Goal: Transaction & Acquisition: Purchase product/service

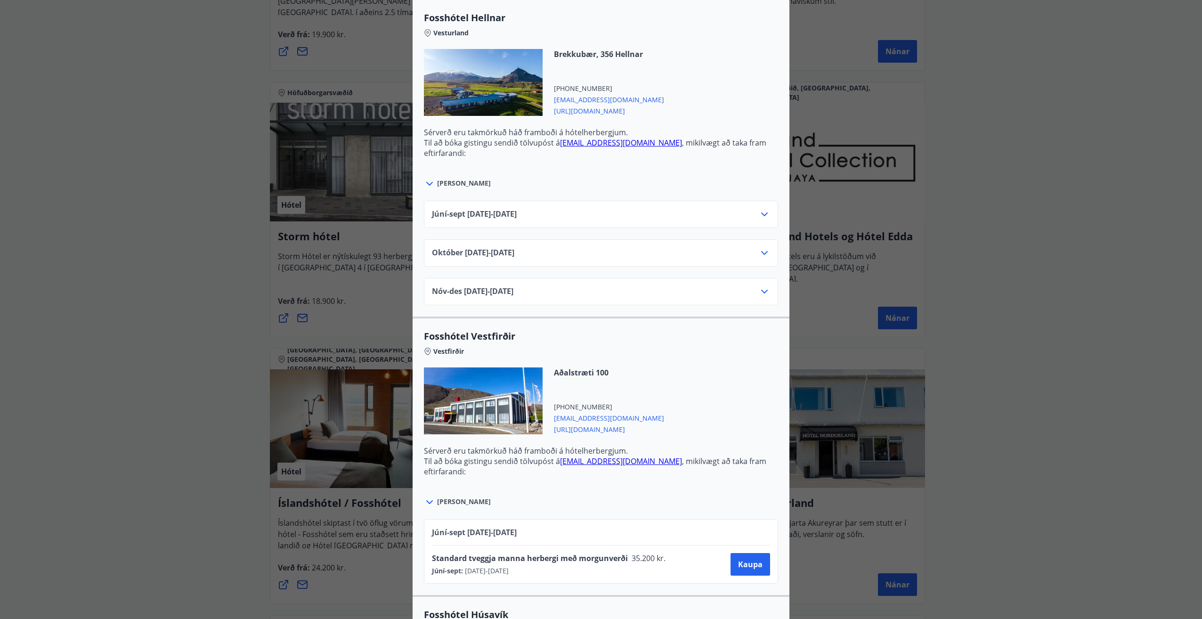
scroll to position [1036, 0]
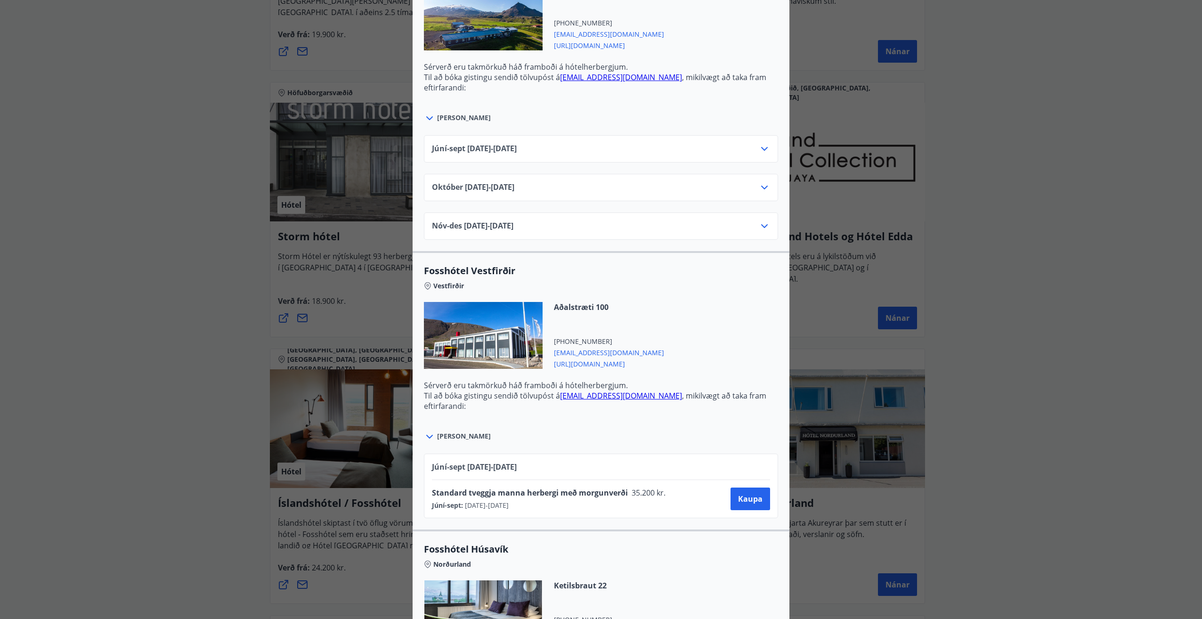
click at [757, 155] on div "Júní-[DATE]06.25 - [DATE]" at bounding box center [601, 152] width 338 height 19
click at [759, 150] on icon at bounding box center [764, 148] width 11 height 11
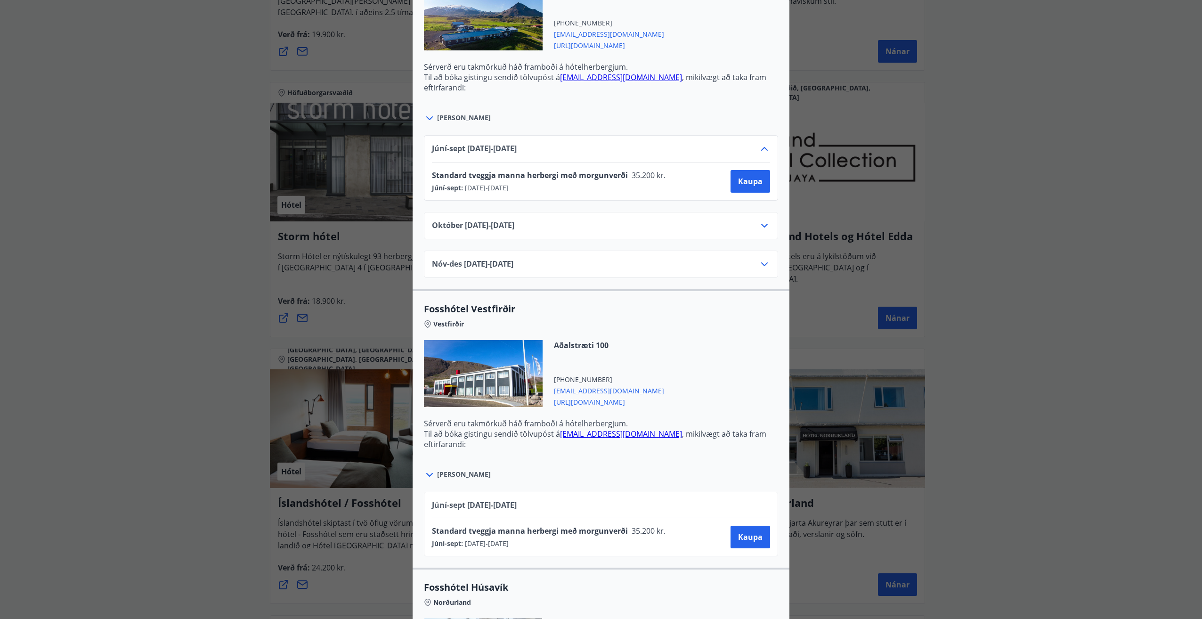
click at [761, 150] on icon at bounding box center [764, 149] width 7 height 4
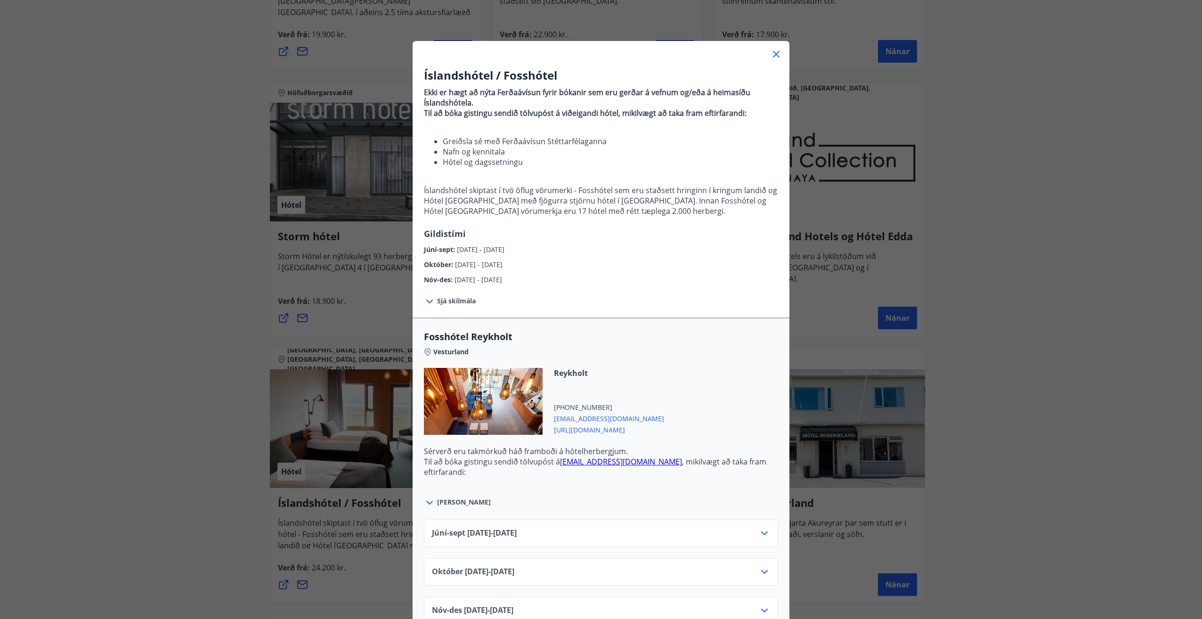
scroll to position [0, 0]
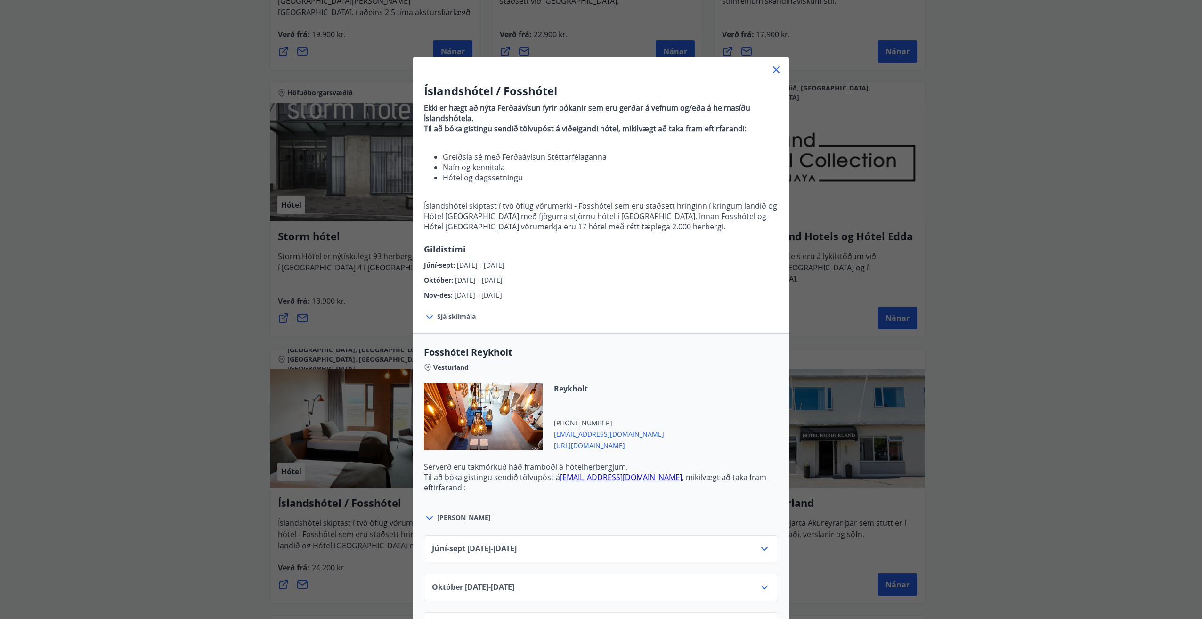
click at [428, 317] on icon at bounding box center [429, 317] width 7 height 4
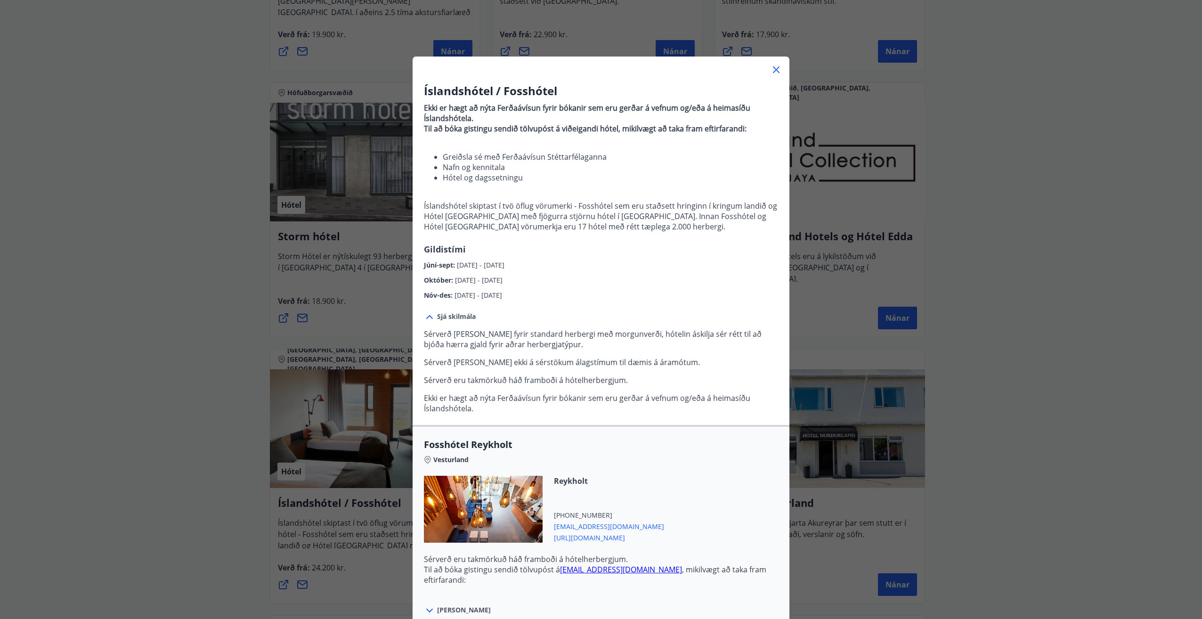
click at [428, 317] on icon at bounding box center [429, 317] width 7 height 4
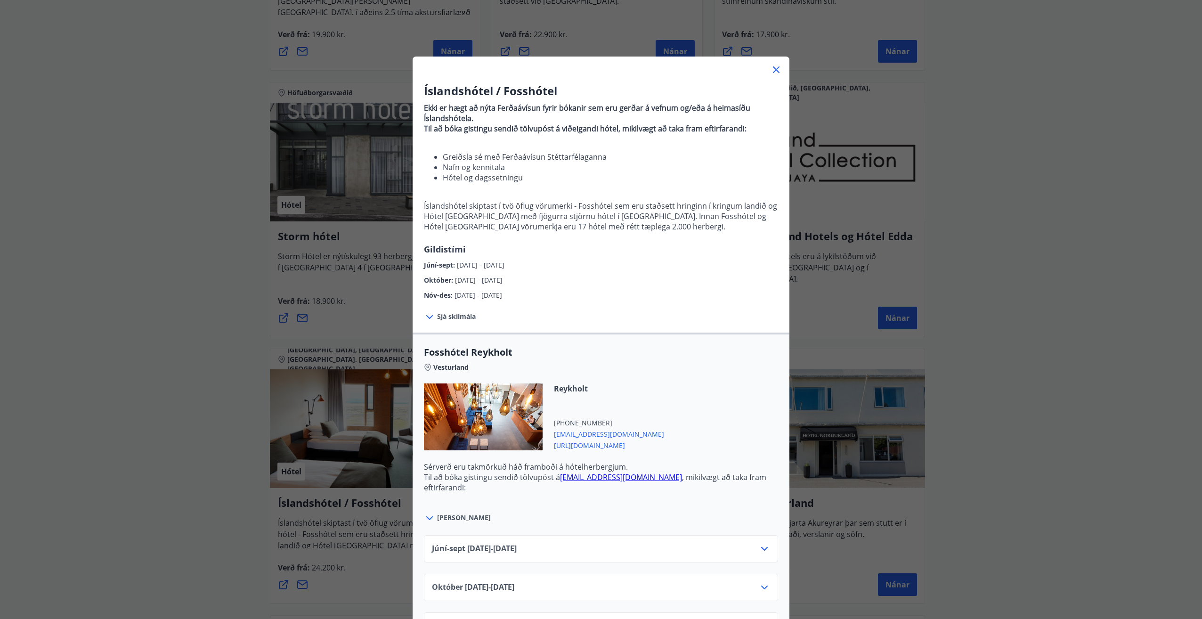
click at [428, 317] on icon at bounding box center [429, 317] width 7 height 4
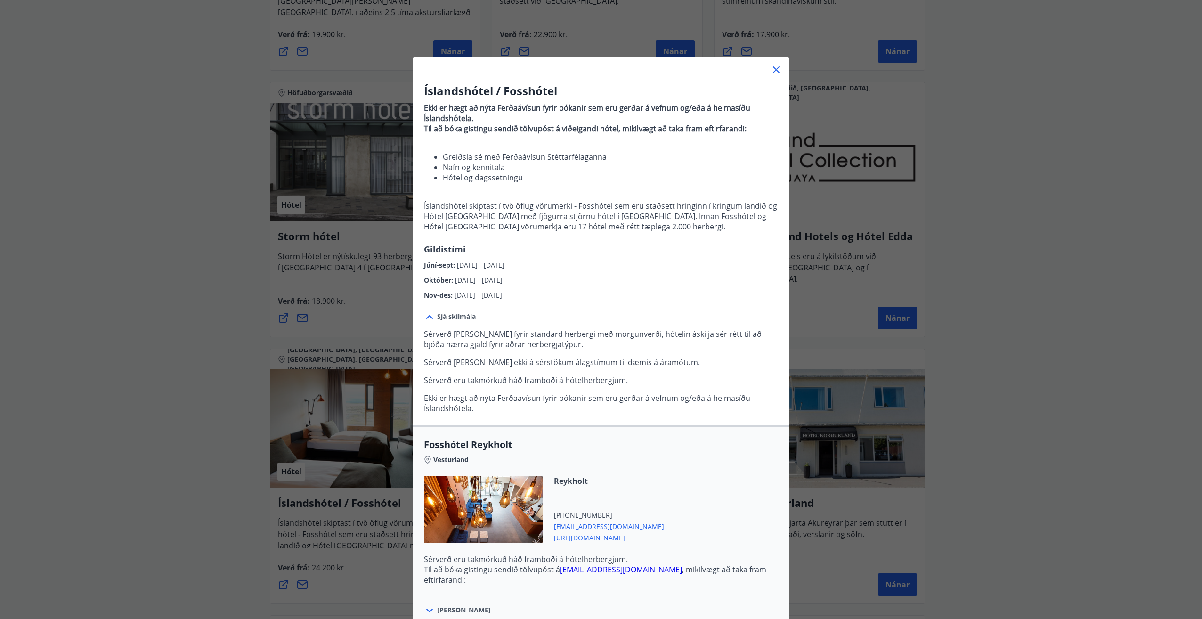
click at [772, 75] on icon at bounding box center [776, 69] width 11 height 11
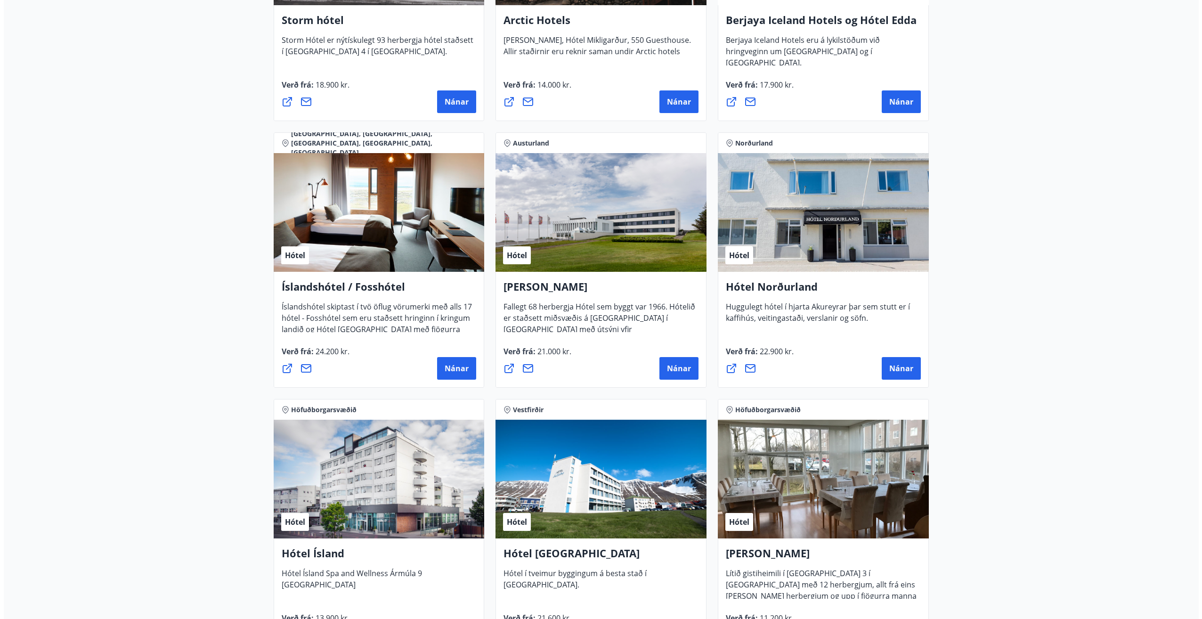
scroll to position [1017, 0]
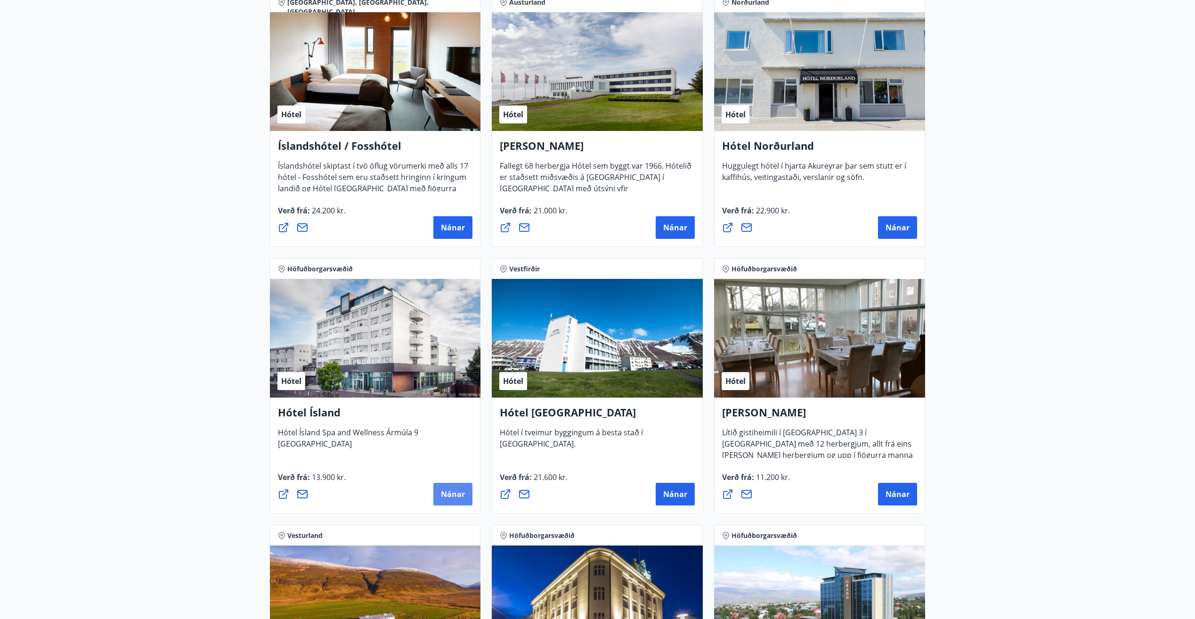
click at [452, 492] on span "Nánar" at bounding box center [453, 494] width 24 height 10
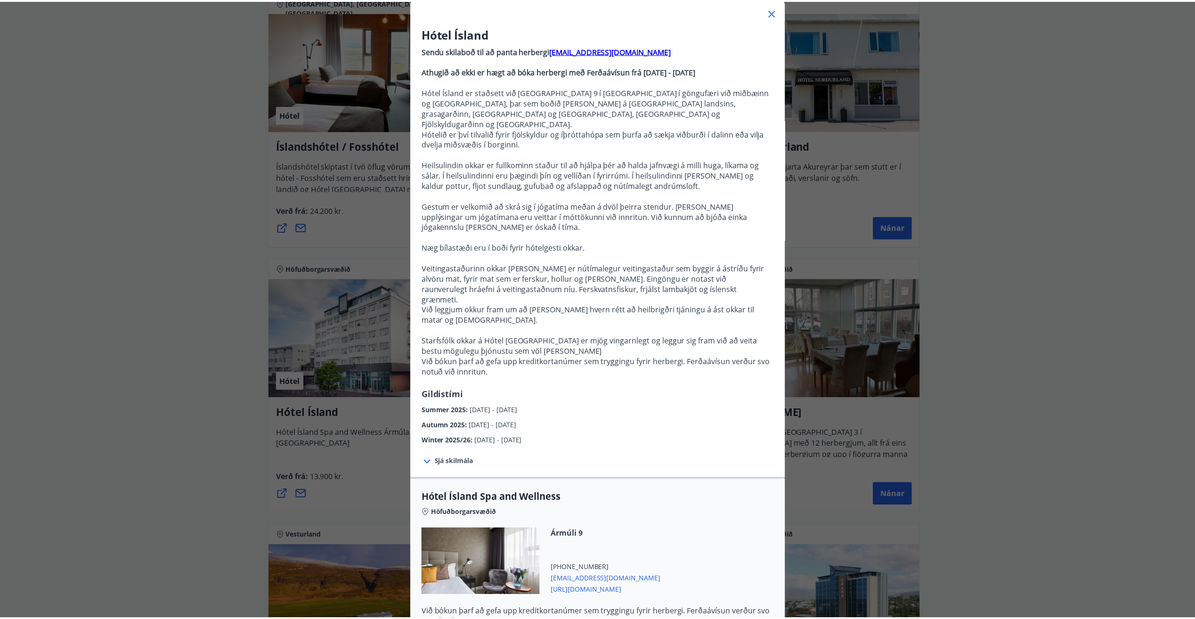
scroll to position [0, 0]
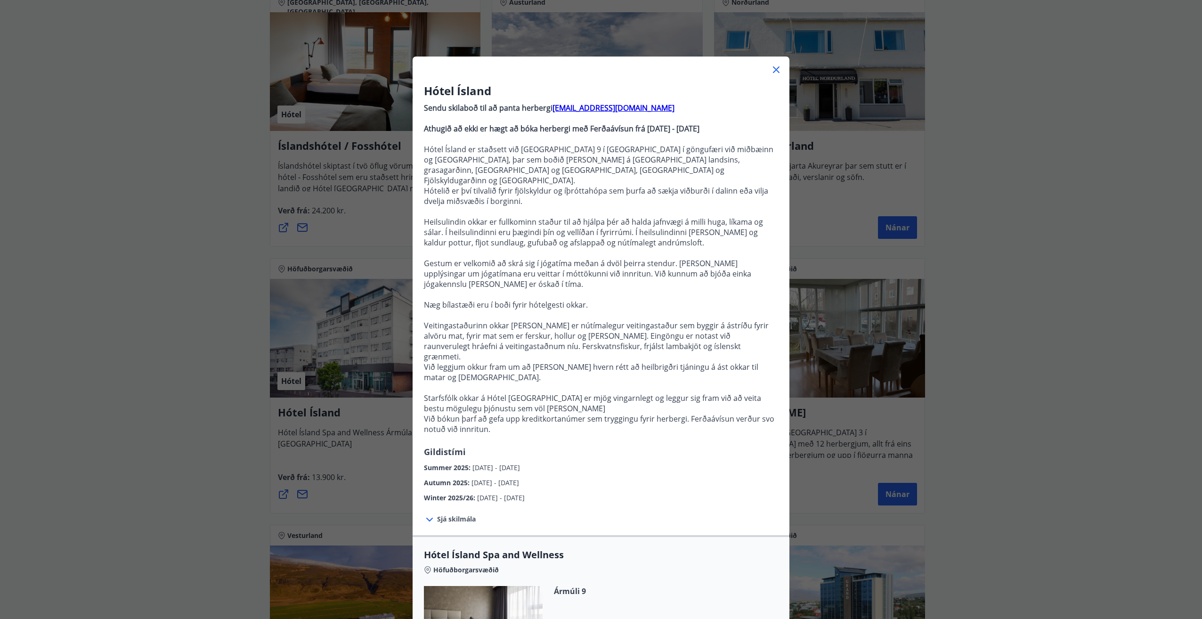
click at [771, 74] on icon at bounding box center [776, 69] width 11 height 11
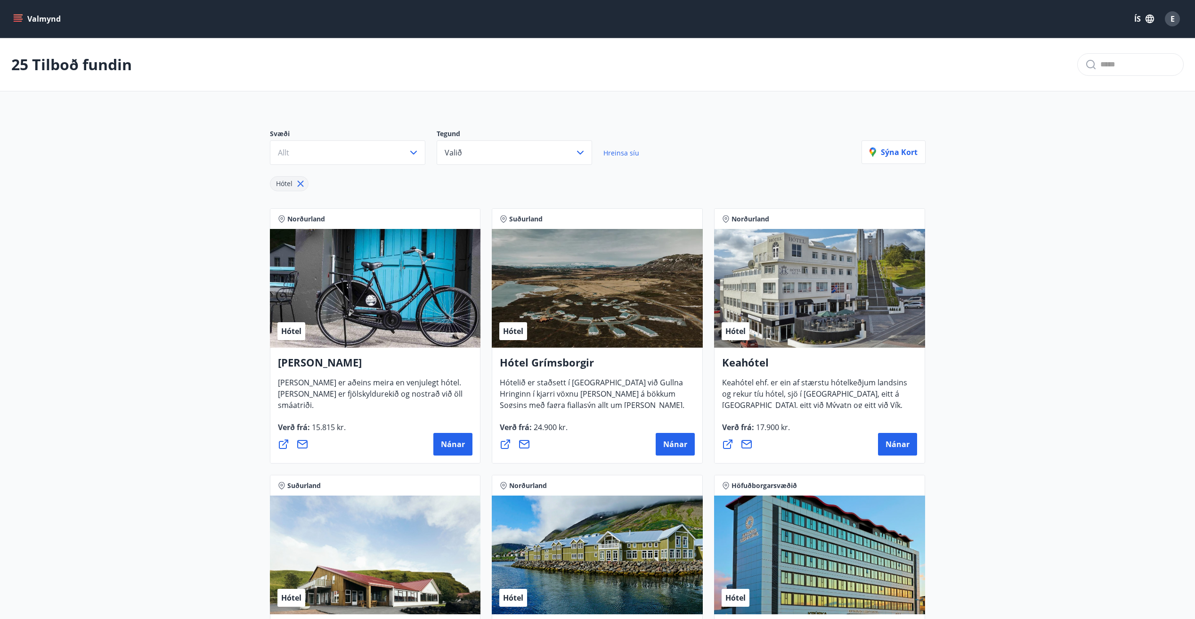
click at [21, 16] on icon "menu" at bounding box center [17, 18] width 9 height 9
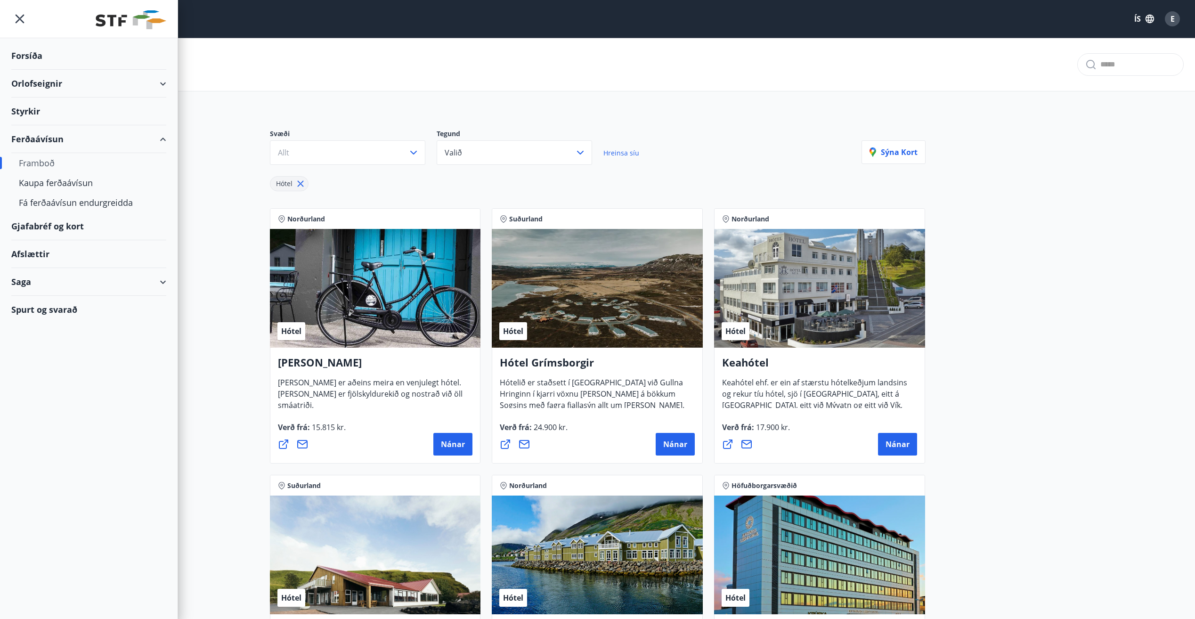
click at [165, 85] on div "Orlofseignir" at bounding box center [88, 84] width 155 height 28
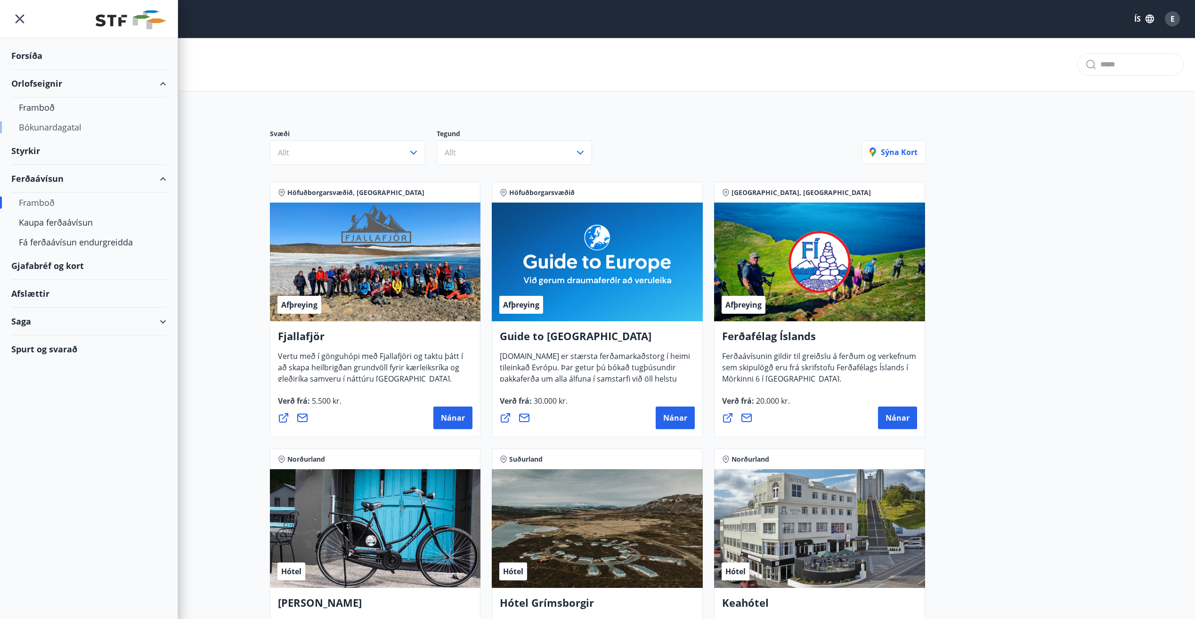
click at [50, 132] on div "Bókunardagatal" at bounding box center [89, 127] width 140 height 20
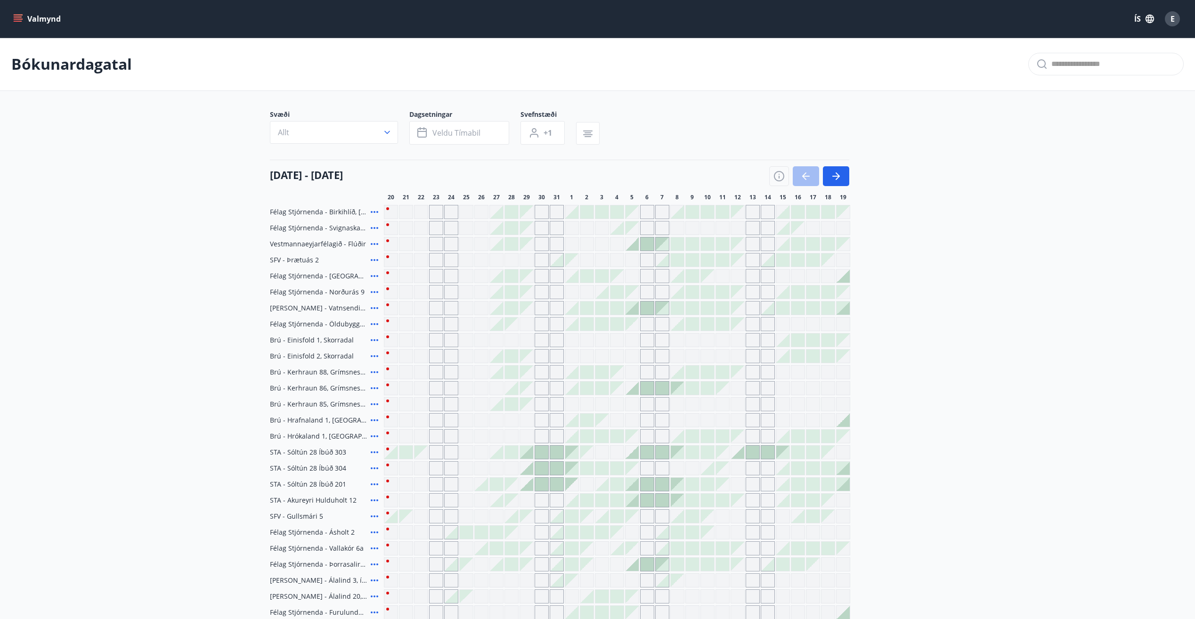
scroll to position [94, 0]
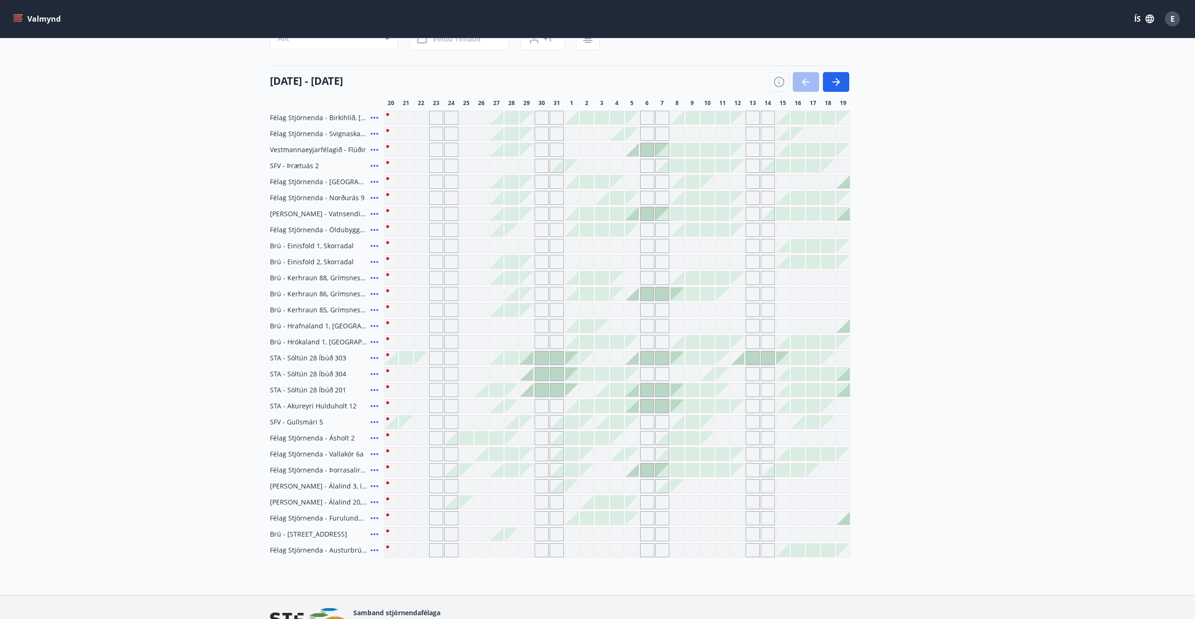
click at [647, 340] on div "Gráir dagar eru ekki bókanlegir" at bounding box center [647, 342] width 14 height 14
click at [373, 280] on icon at bounding box center [374, 277] width 11 height 11
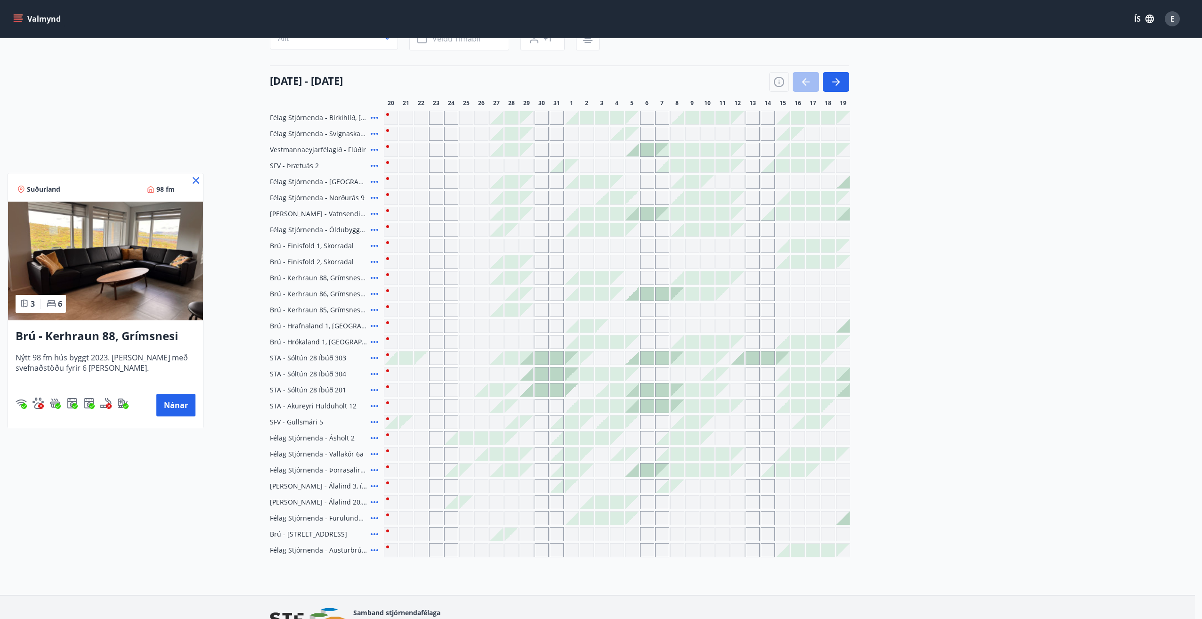
click at [194, 178] on icon at bounding box center [195, 180] width 11 height 11
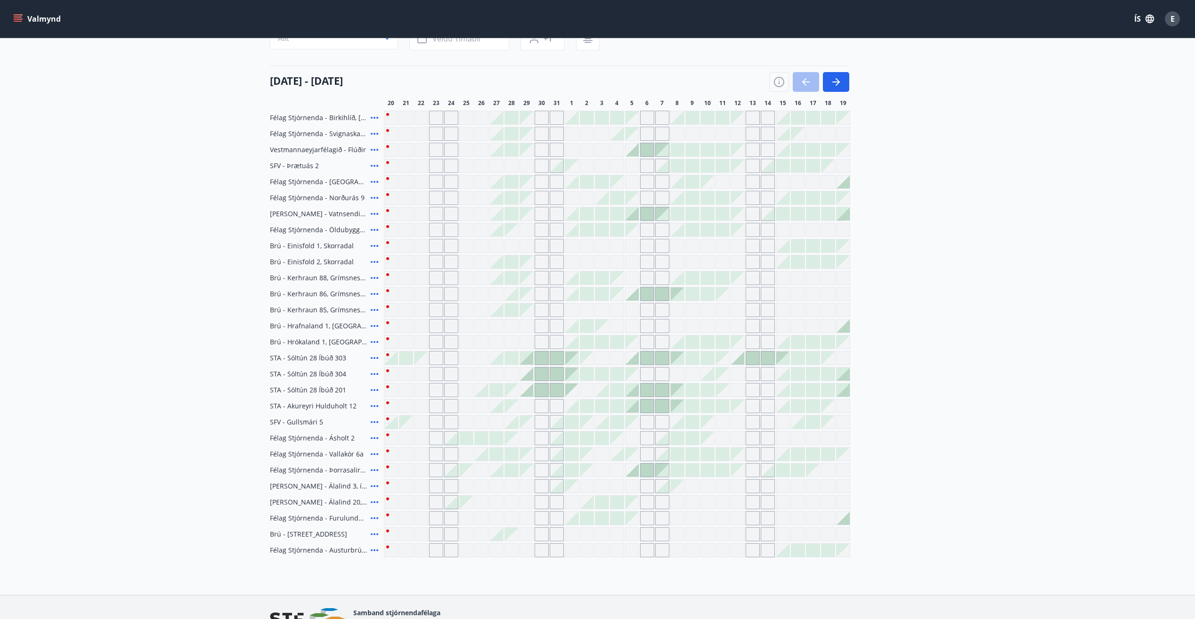
click at [196, 179] on main "Bókunardagatal Svæði Allt Dagsetningar Veldu tímabil Svefnstæði +1 [DATE] - [DA…" at bounding box center [597, 250] width 1195 height 614
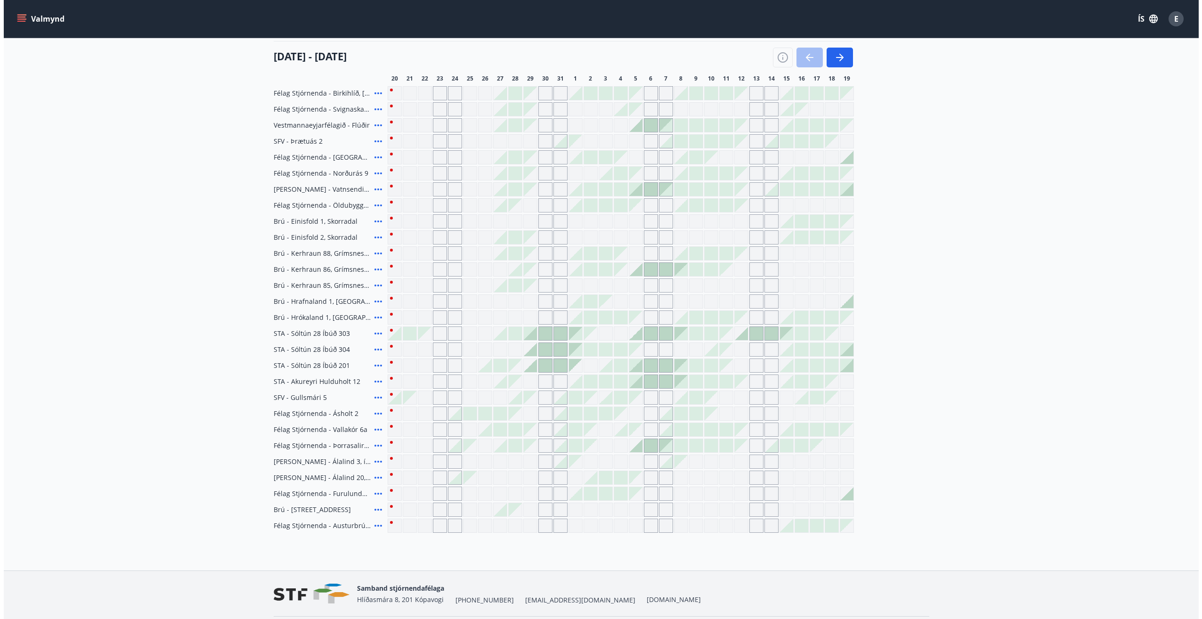
scroll to position [102, 0]
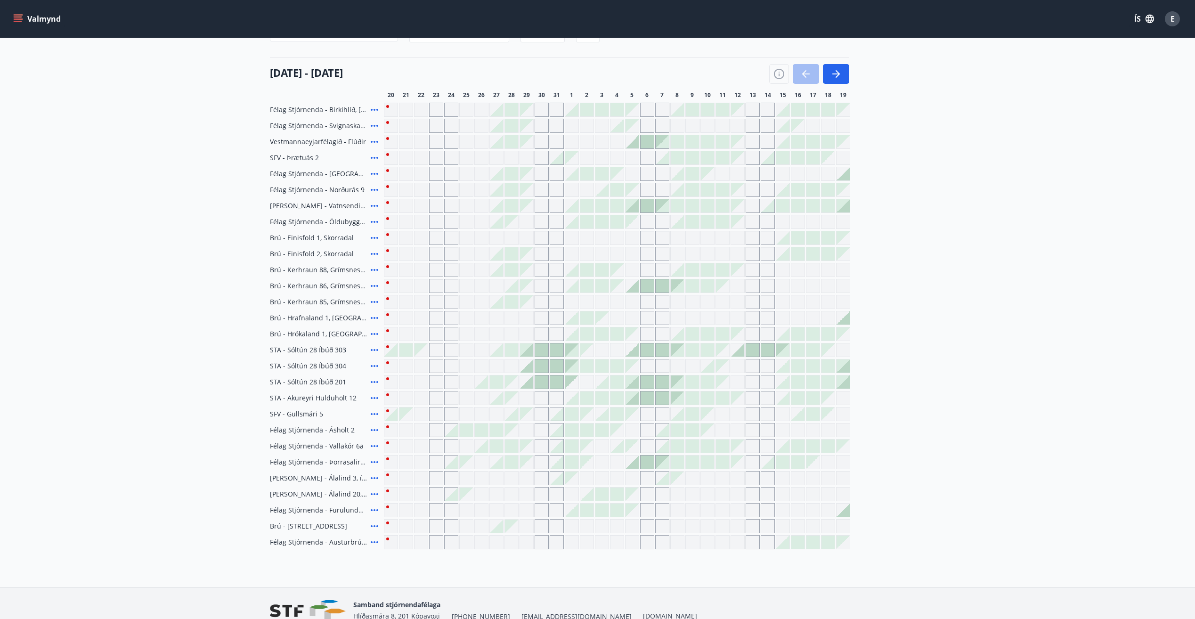
click at [373, 463] on icon at bounding box center [374, 462] width 11 height 11
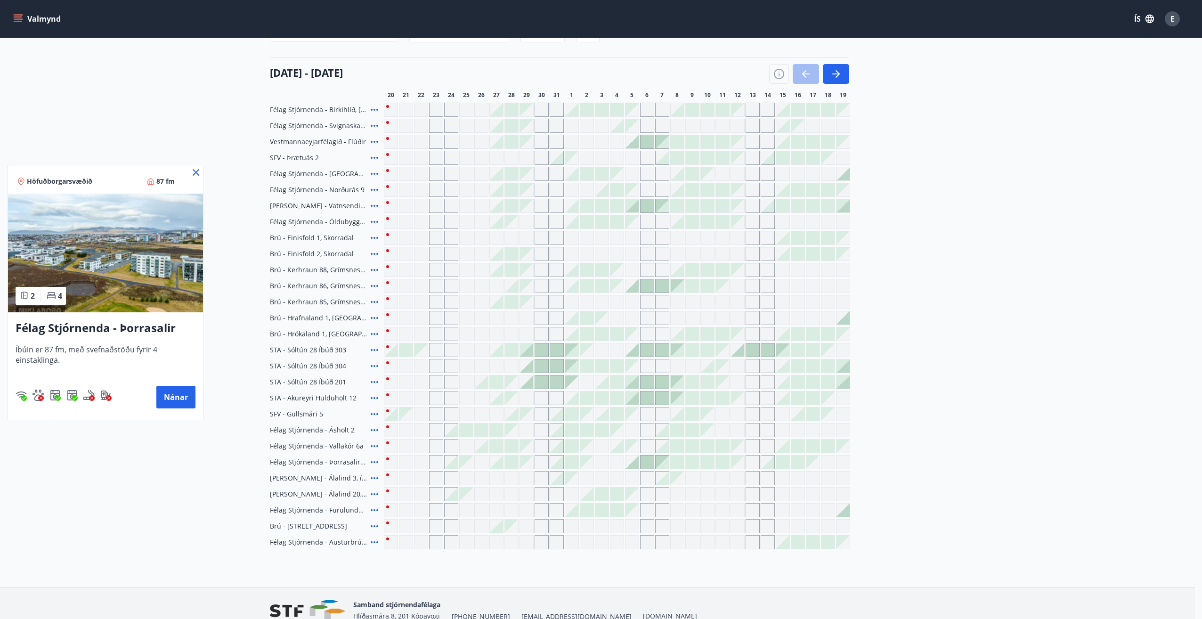
click at [193, 172] on icon at bounding box center [195, 172] width 11 height 11
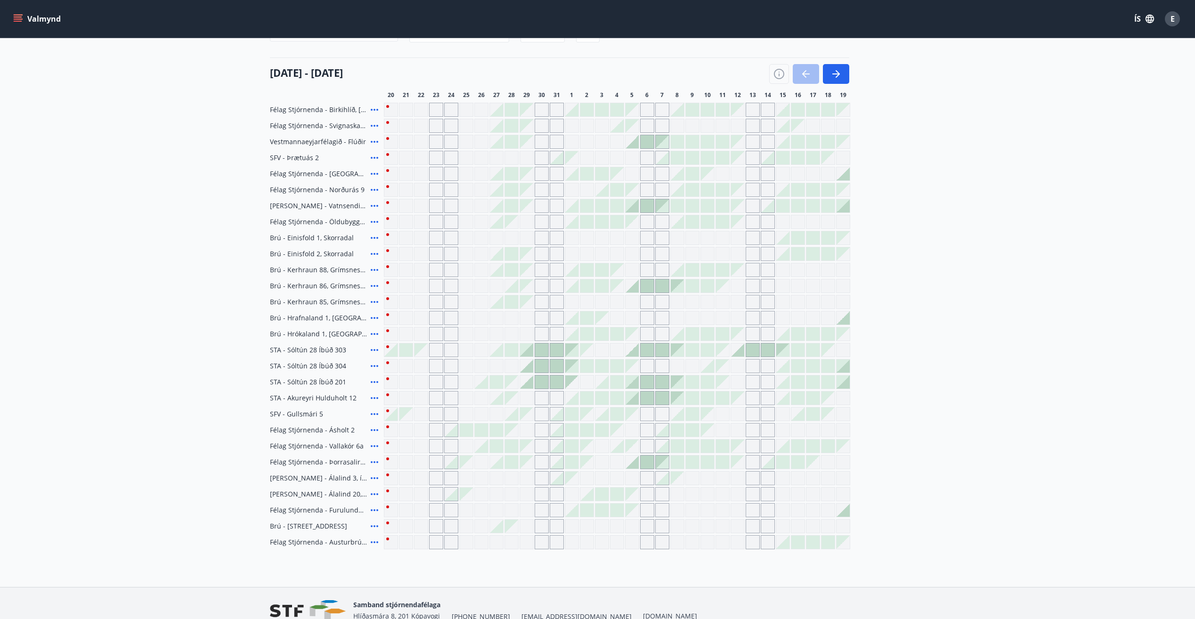
click at [373, 540] on icon at bounding box center [374, 542] width 11 height 11
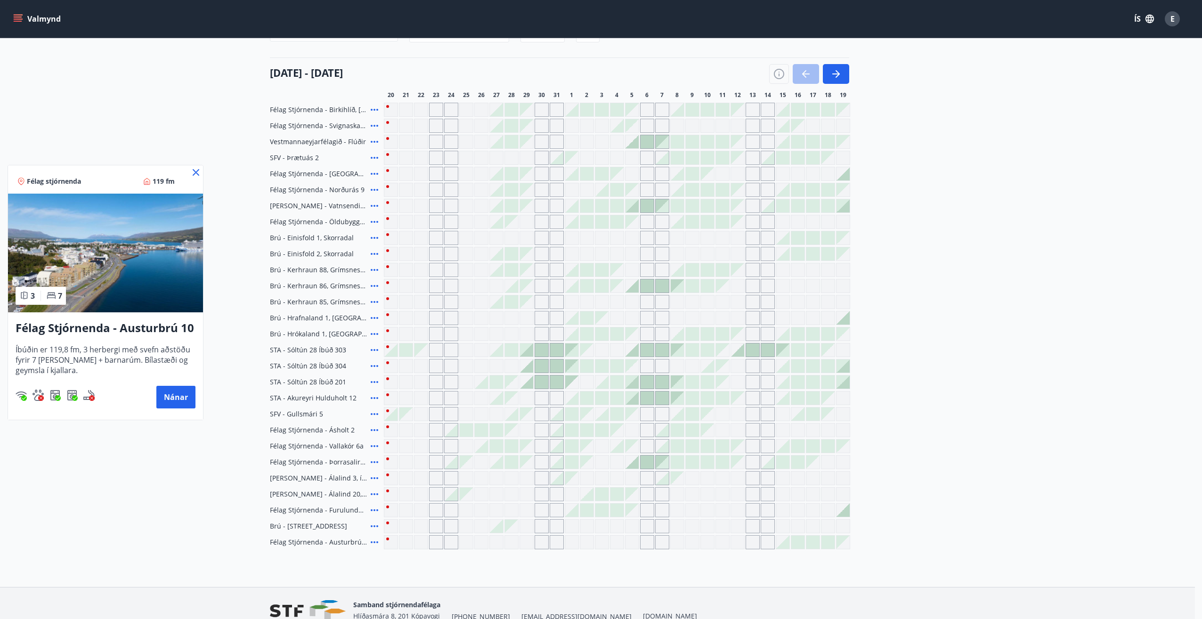
click at [199, 171] on icon at bounding box center [195, 172] width 11 height 11
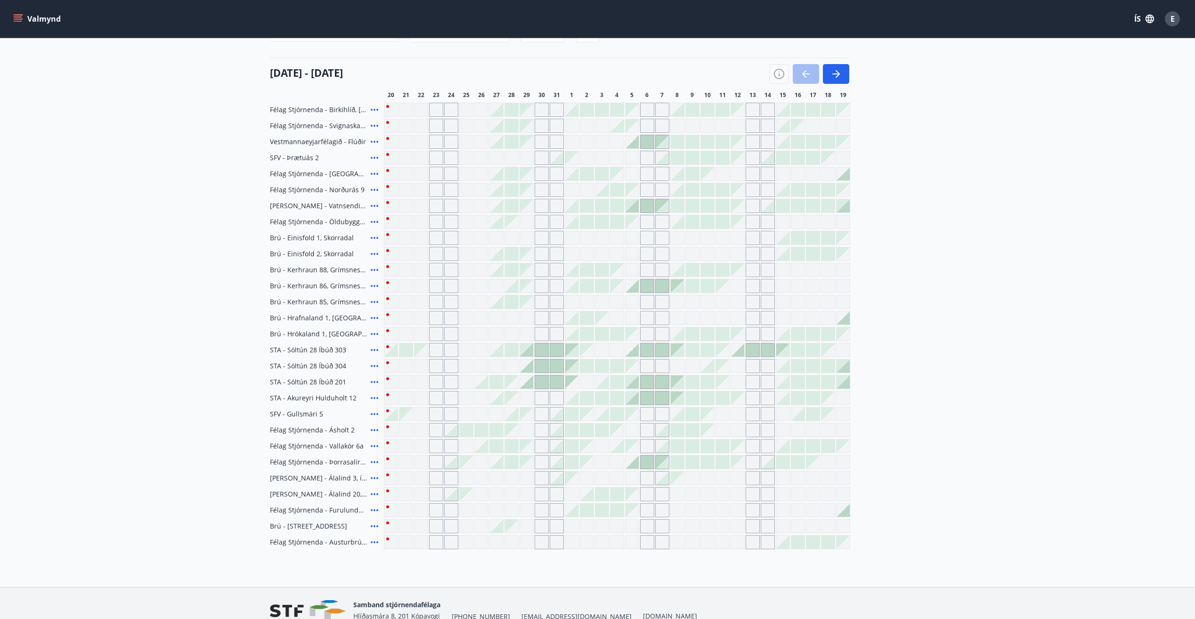
click at [372, 510] on icon at bounding box center [375, 510] width 8 height 2
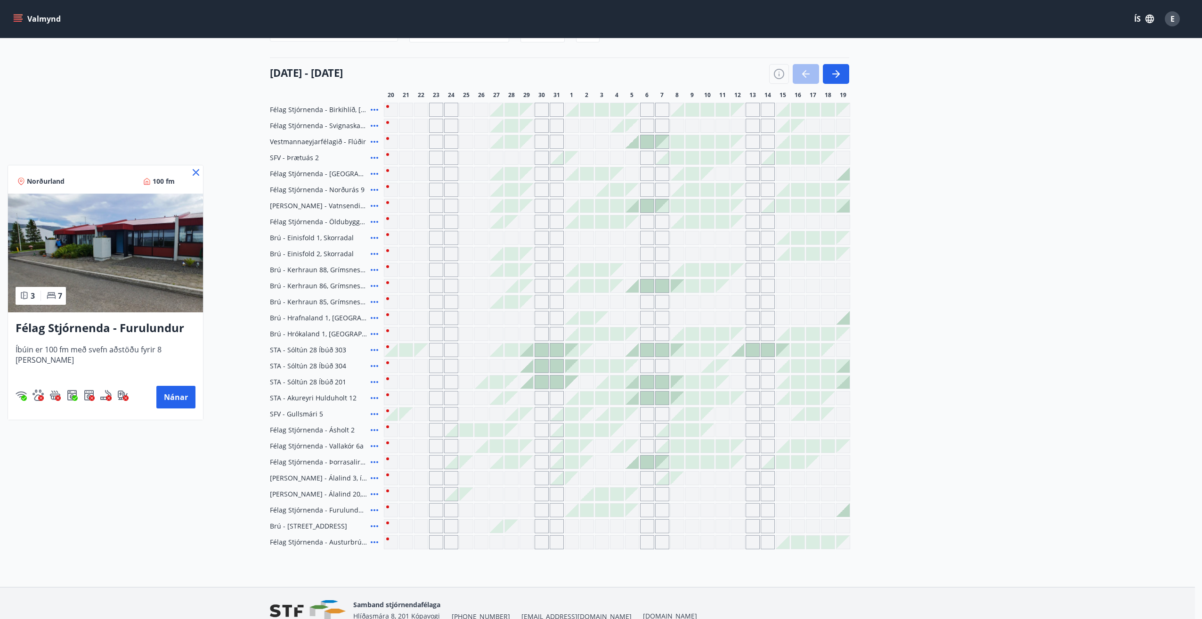
click at [196, 174] on icon at bounding box center [195, 172] width 11 height 11
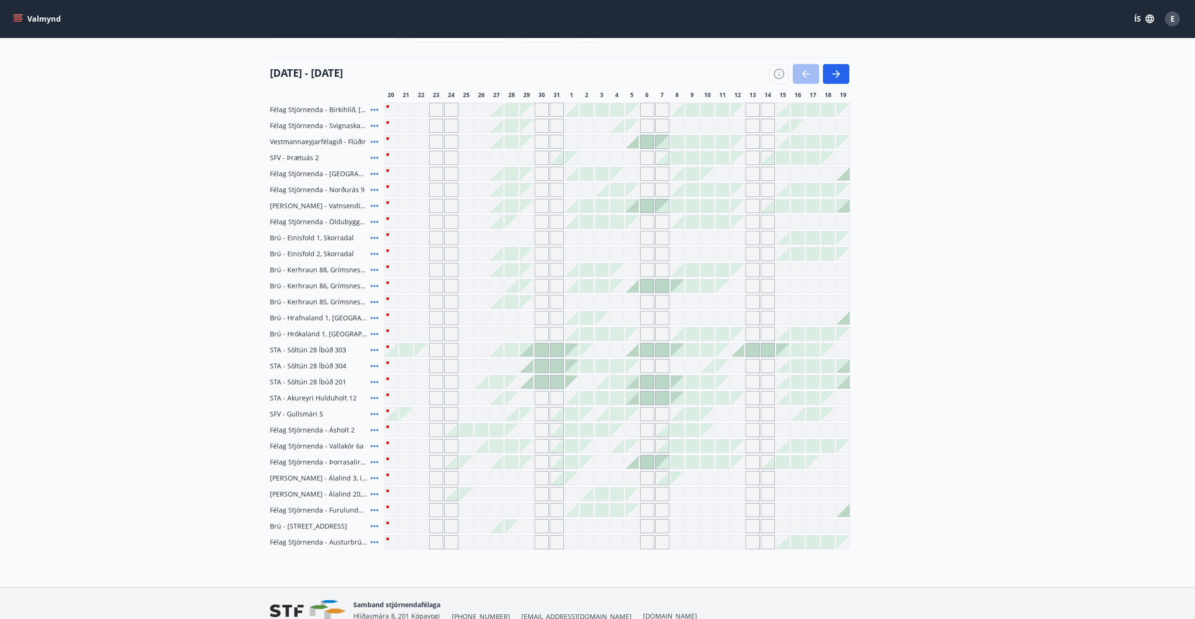
click at [375, 109] on icon at bounding box center [374, 109] width 11 height 11
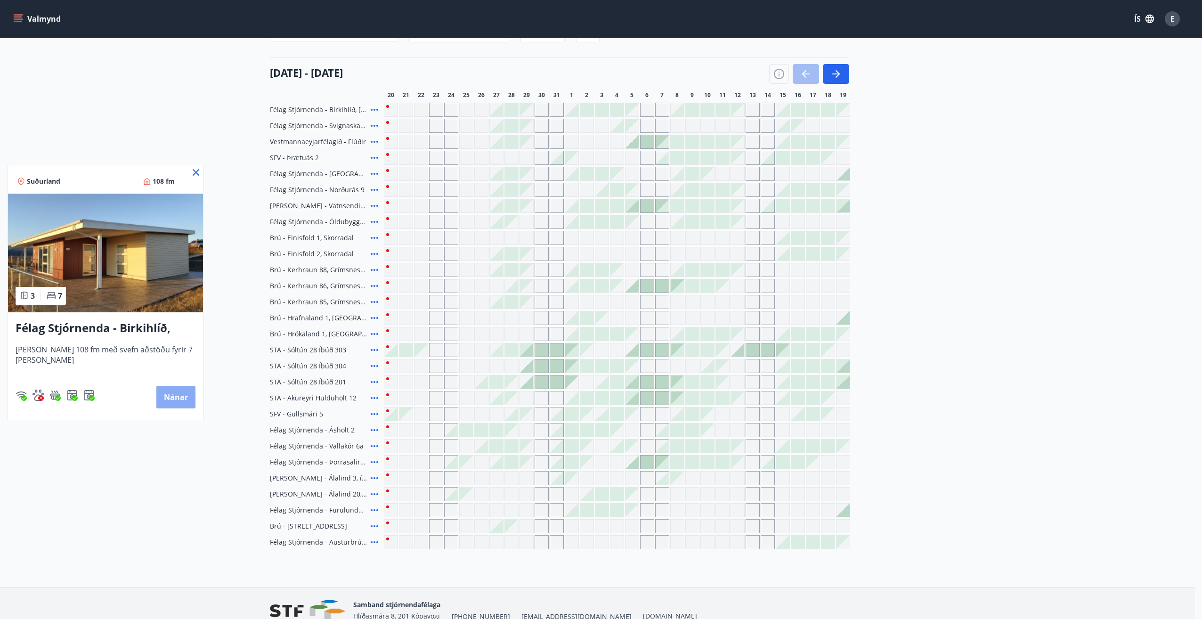
click at [171, 401] on button "Nánar" at bounding box center [175, 397] width 39 height 23
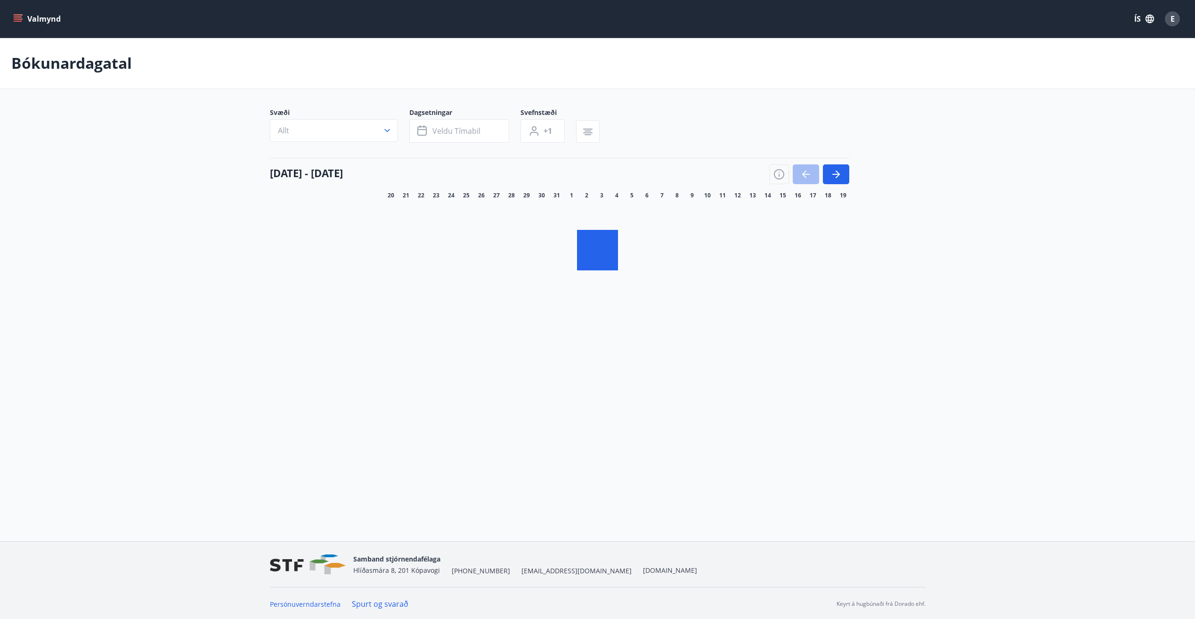
scroll to position [1, 0]
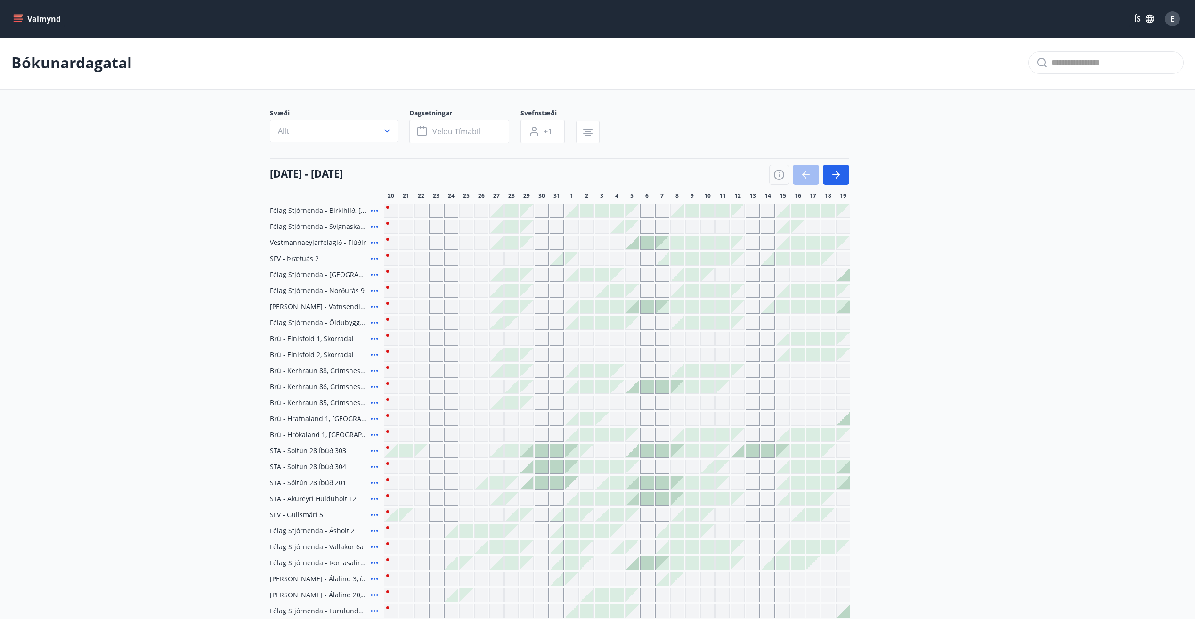
click at [377, 227] on icon at bounding box center [375, 227] width 8 height 2
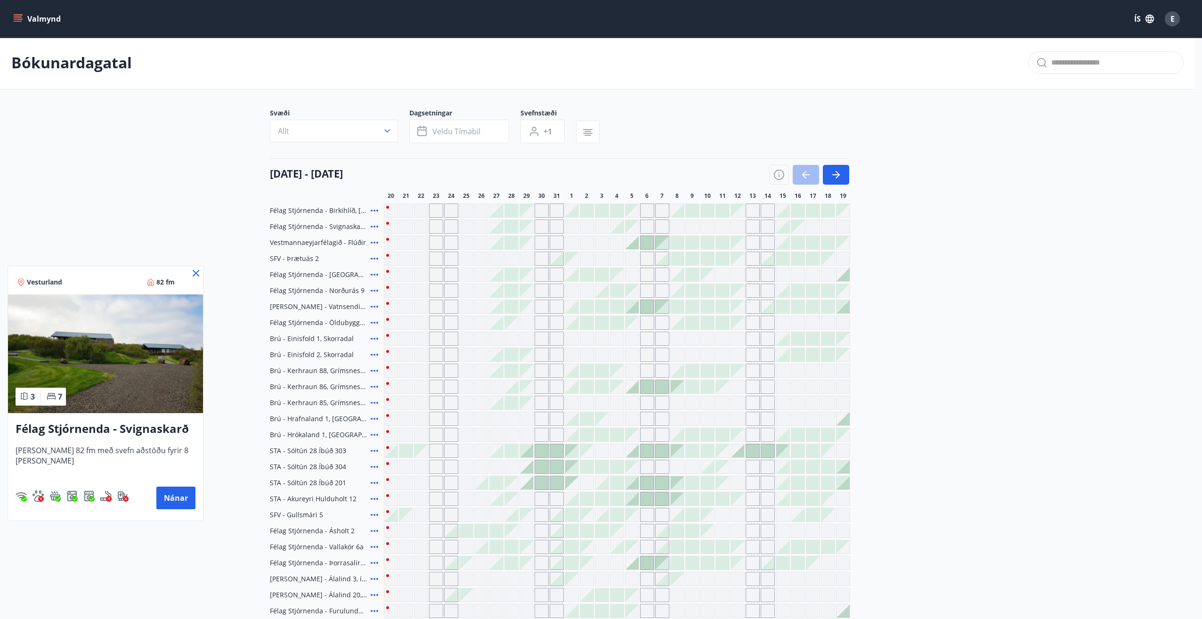
click at [198, 274] on icon at bounding box center [195, 273] width 11 height 11
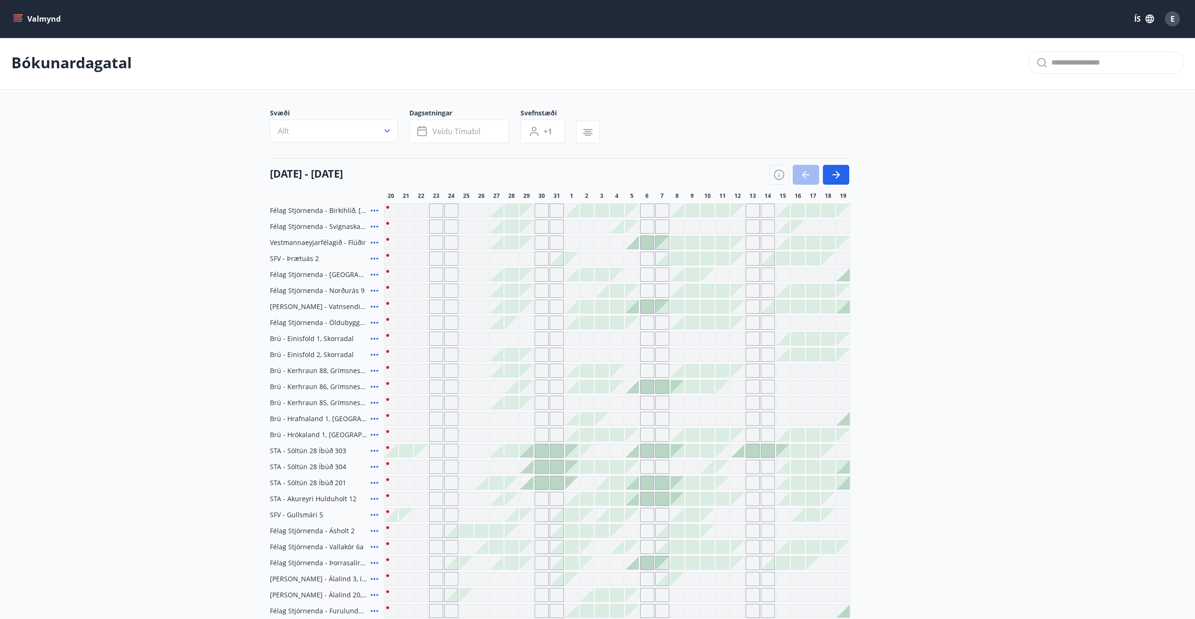
click at [375, 243] on icon at bounding box center [375, 243] width 8 height 2
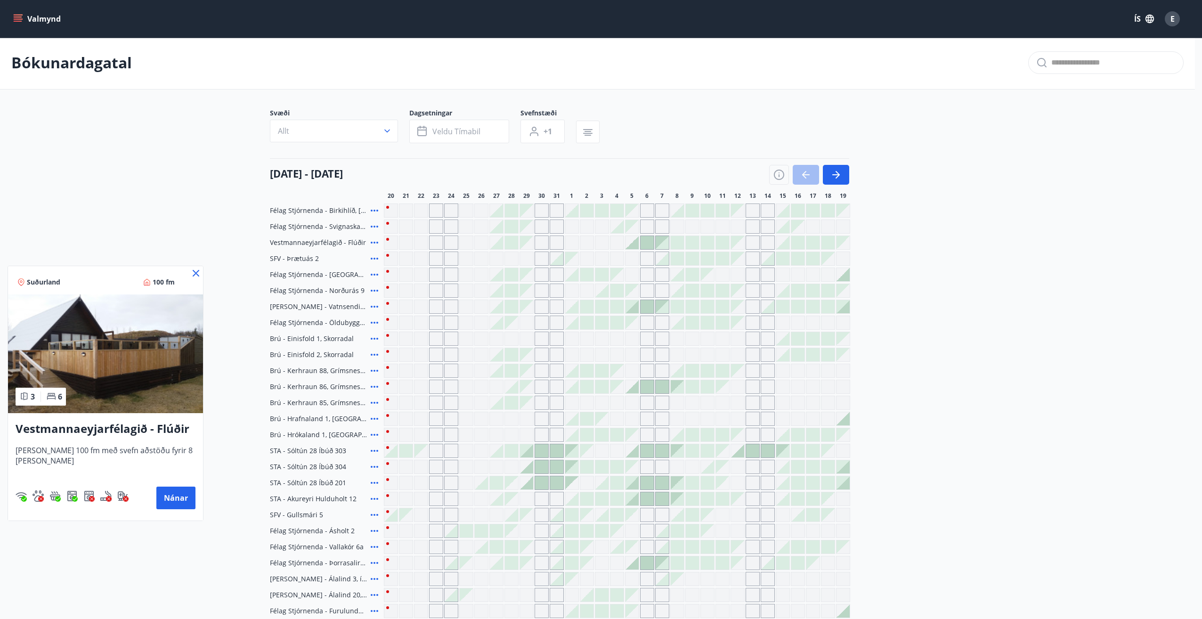
click at [193, 275] on icon at bounding box center [195, 273] width 11 height 11
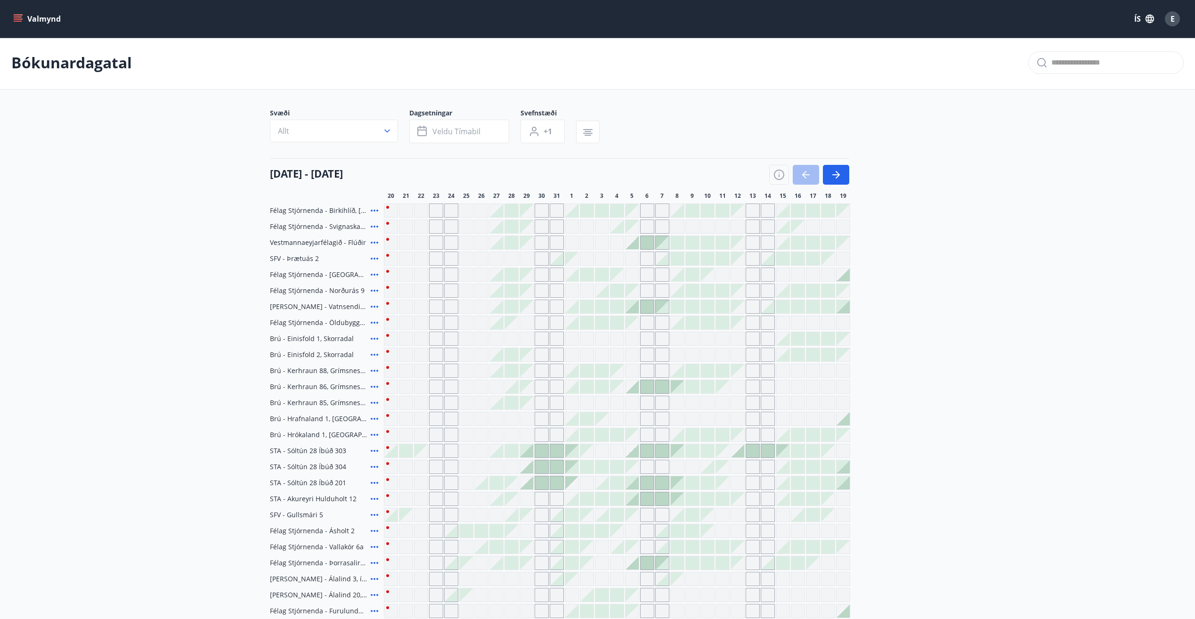
click at [375, 277] on icon at bounding box center [374, 274] width 11 height 11
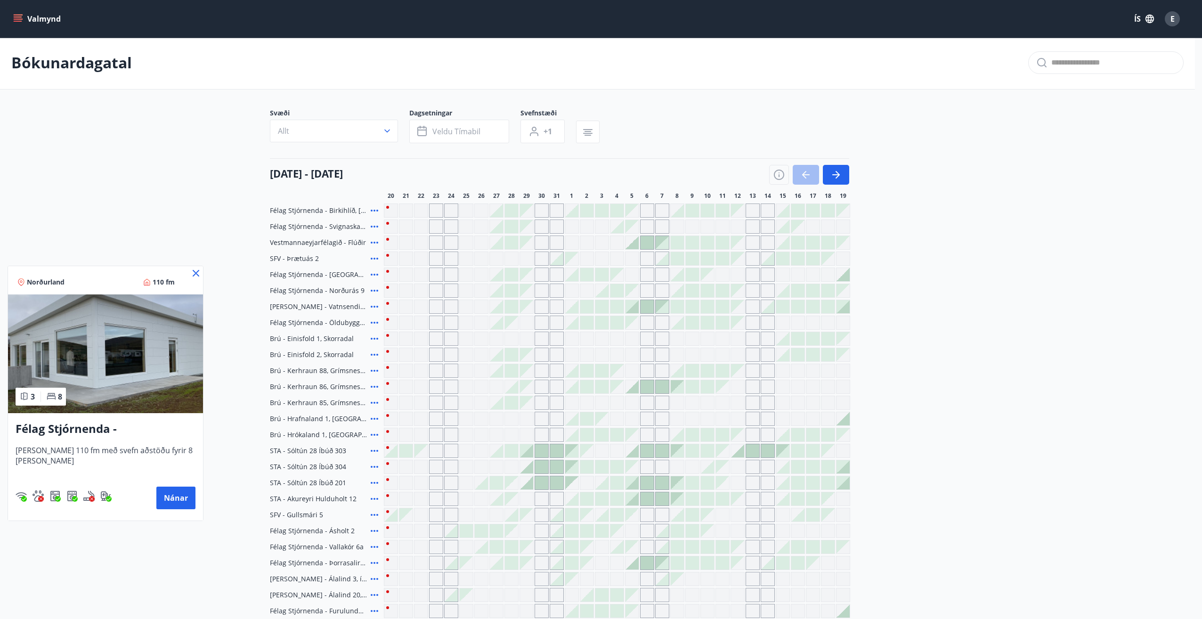
click at [196, 274] on icon at bounding box center [196, 273] width 7 height 7
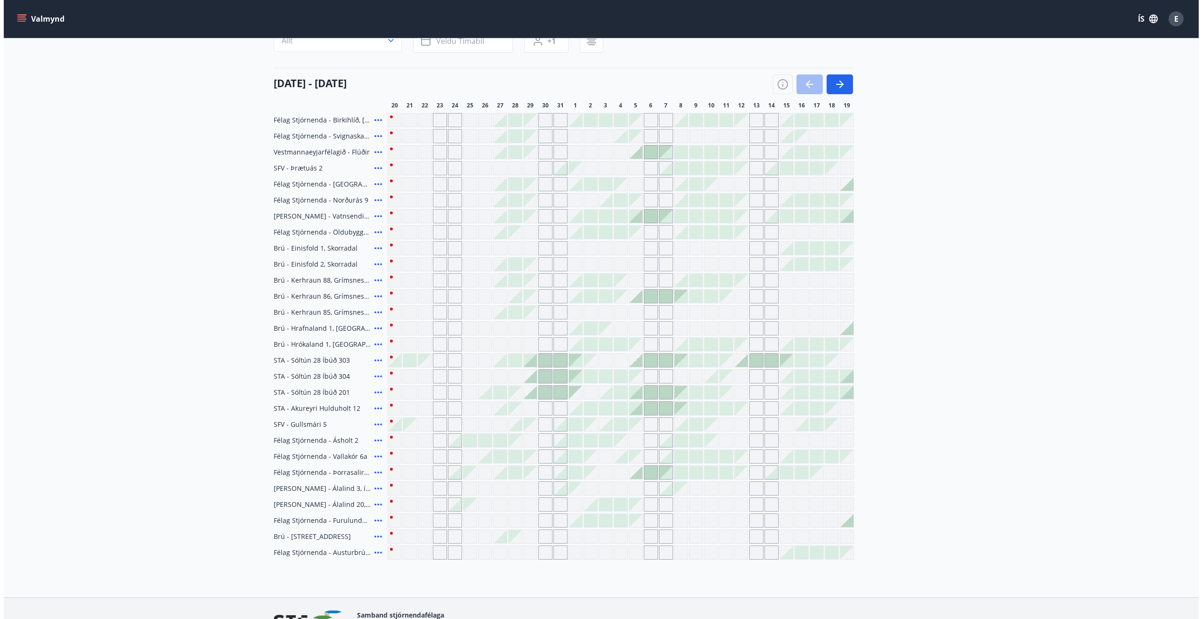
scroll to position [96, 0]
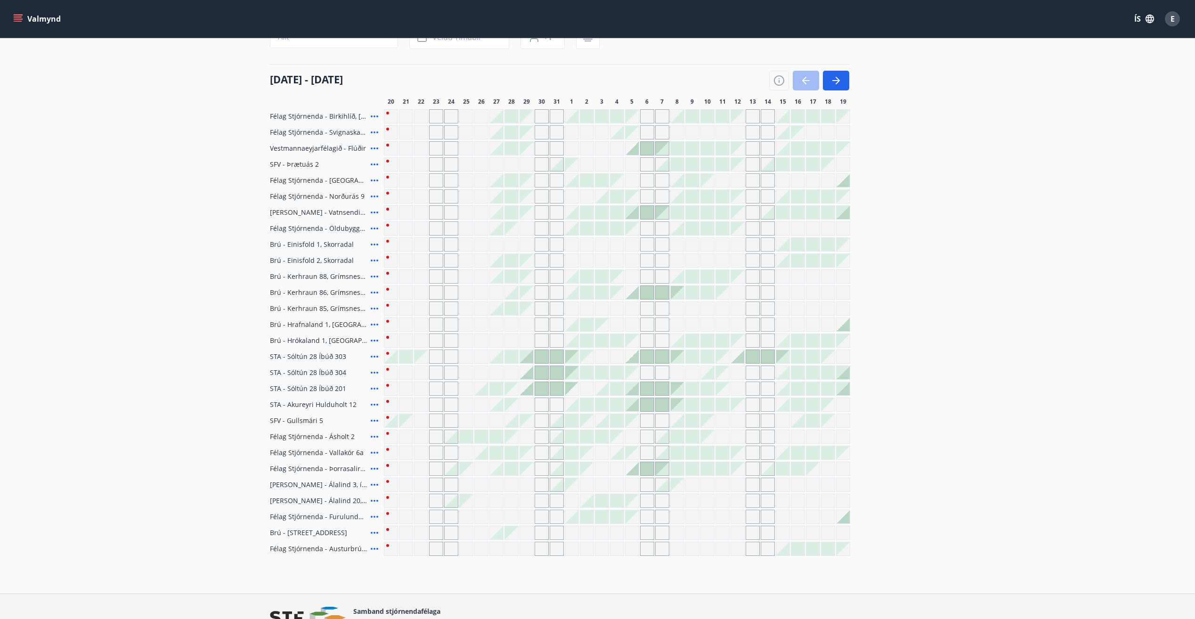
click at [375, 420] on icon at bounding box center [374, 420] width 11 height 11
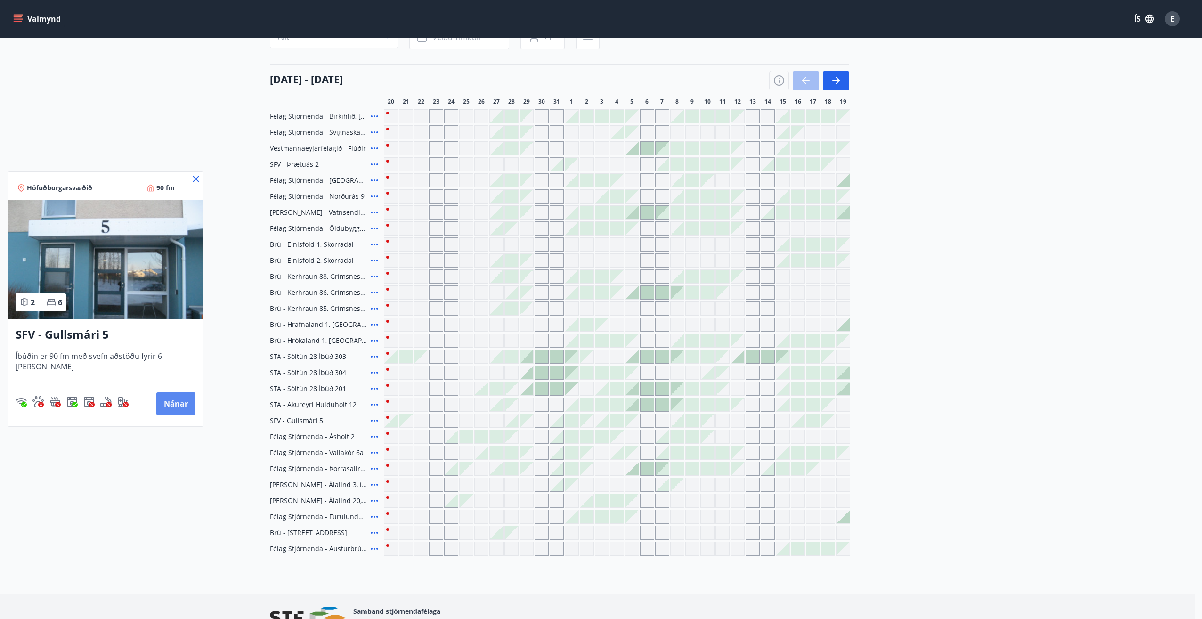
click at [170, 404] on button "Nánar" at bounding box center [175, 403] width 39 height 23
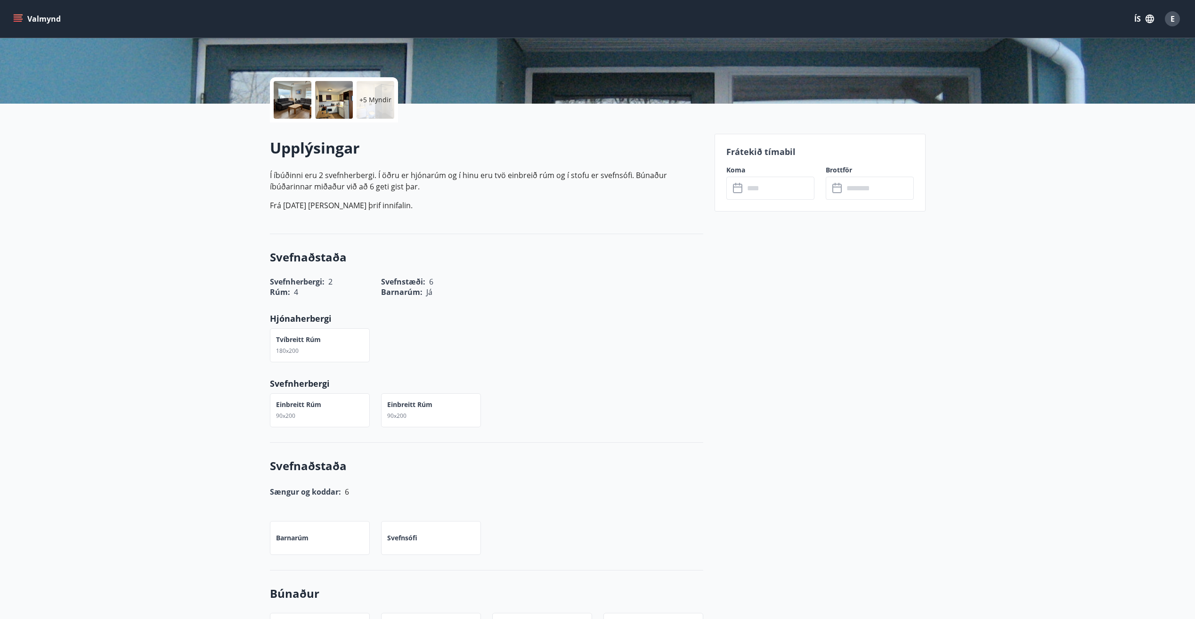
scroll to position [166, 0]
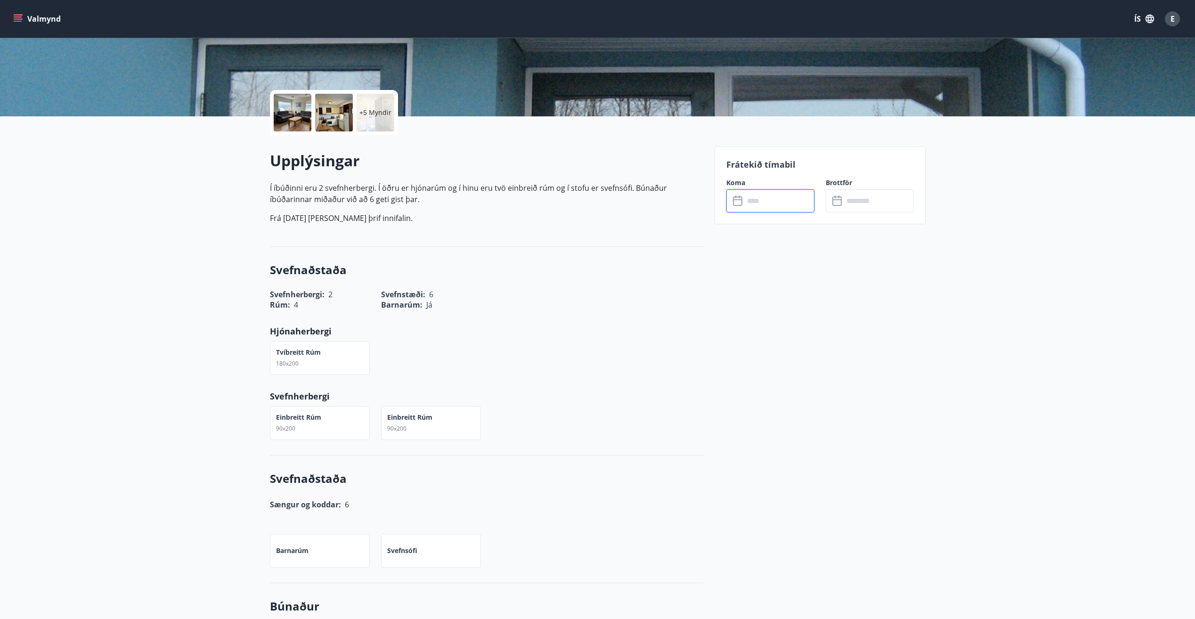
click at [766, 204] on input "text" at bounding box center [779, 200] width 70 height 23
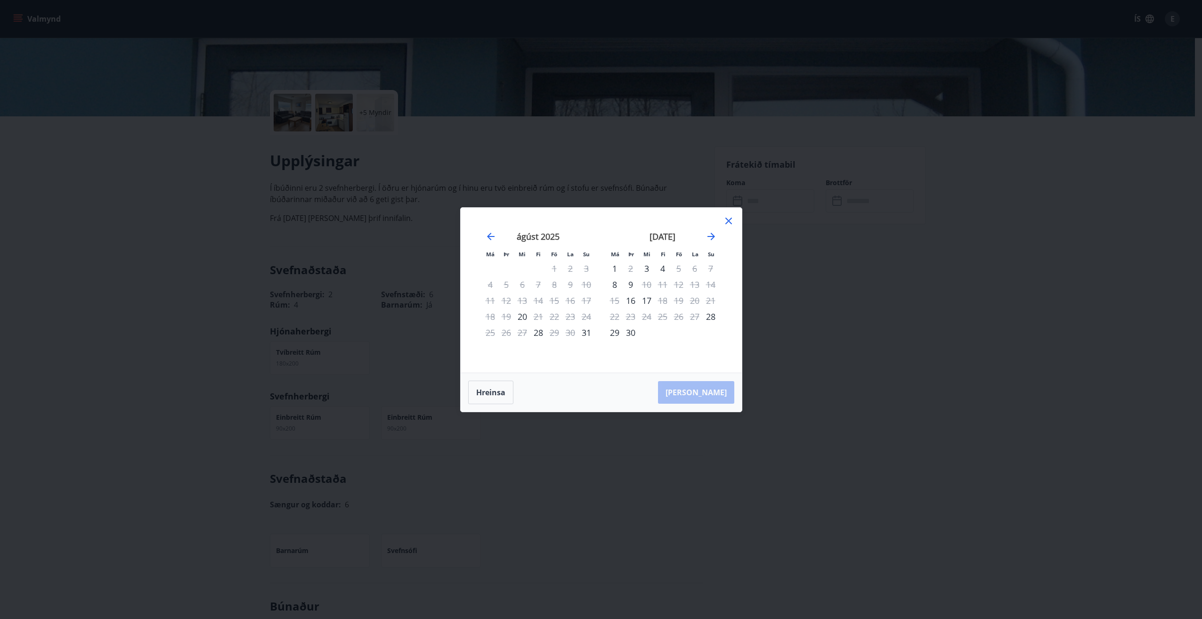
click at [725, 219] on icon at bounding box center [728, 220] width 11 height 11
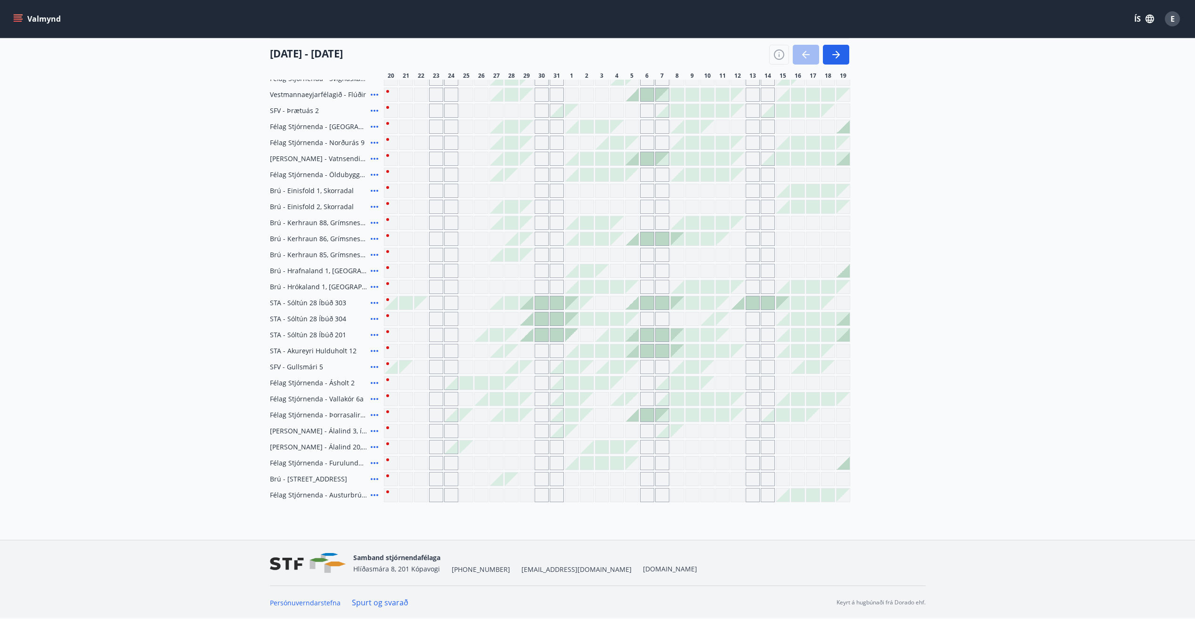
scroll to position [102, 0]
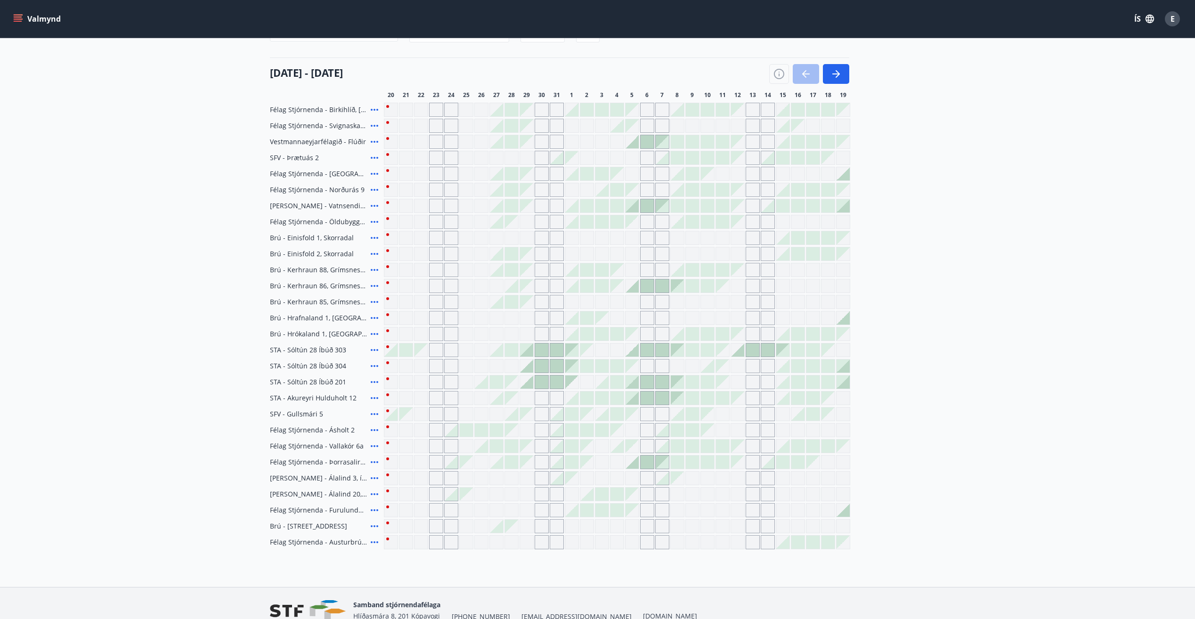
click at [467, 416] on div "Gráir dagar eru ekki bókanlegir" at bounding box center [466, 414] width 14 height 14
click at [514, 418] on div at bounding box center [511, 414] width 13 height 13
click at [149, 404] on body "Valmynd ÍS E Bókunardagatal Svæði Allt Dagsetningar Veldu tímabil Svefnstæði +1…" at bounding box center [597, 281] width 1195 height 767
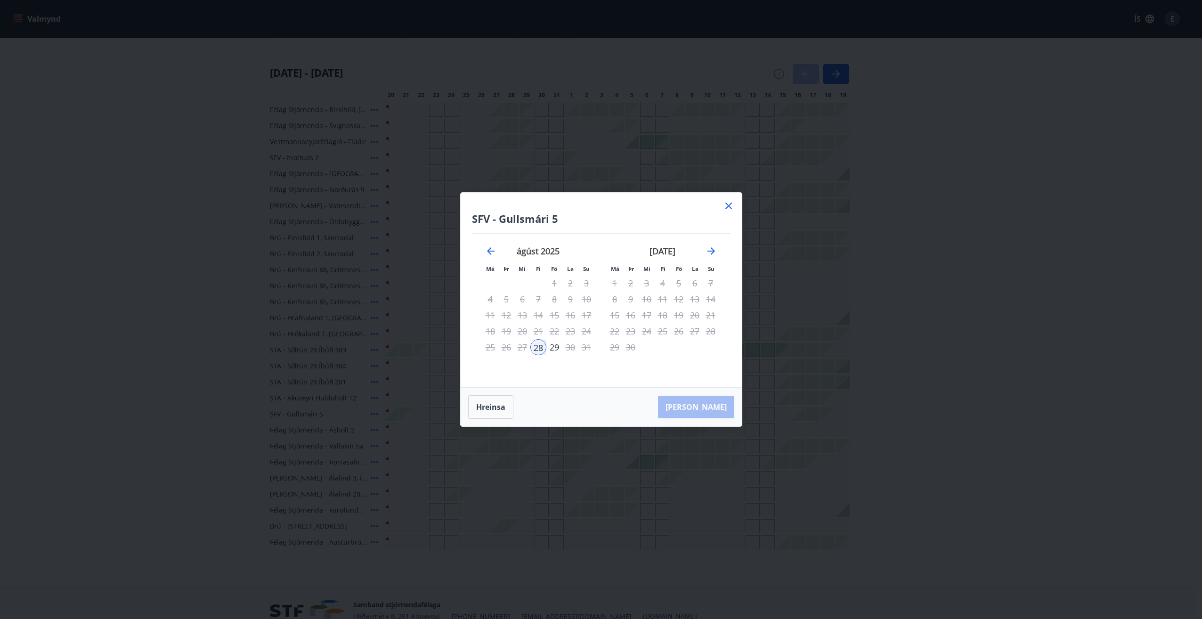
click at [729, 207] on icon at bounding box center [728, 205] width 11 height 11
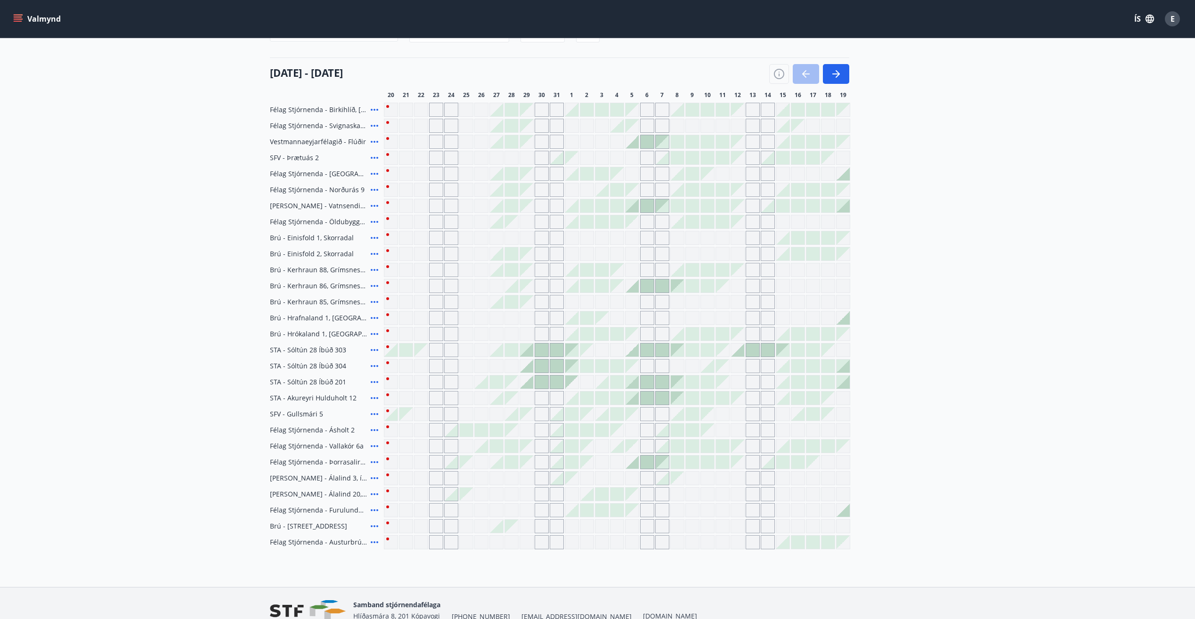
click at [152, 408] on main "Bókunardagatal Svæði Allt Dagsetningar Veldu tímabil Svefnstæði +1 [DATE] - [DA…" at bounding box center [597, 242] width 1195 height 614
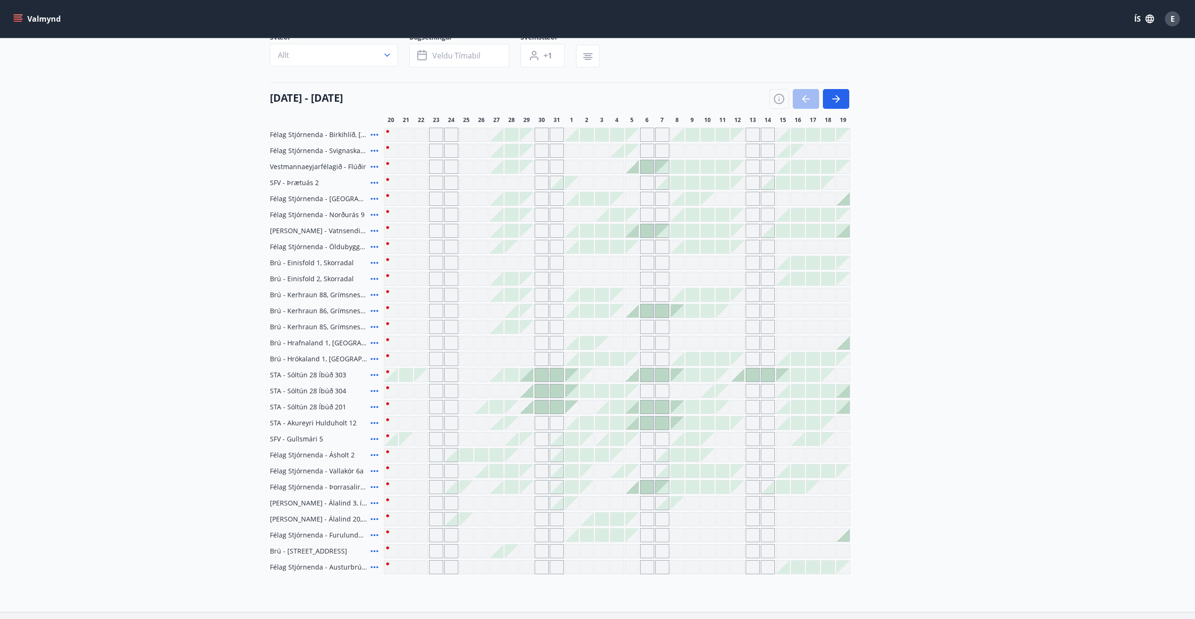
scroll to position [0, 0]
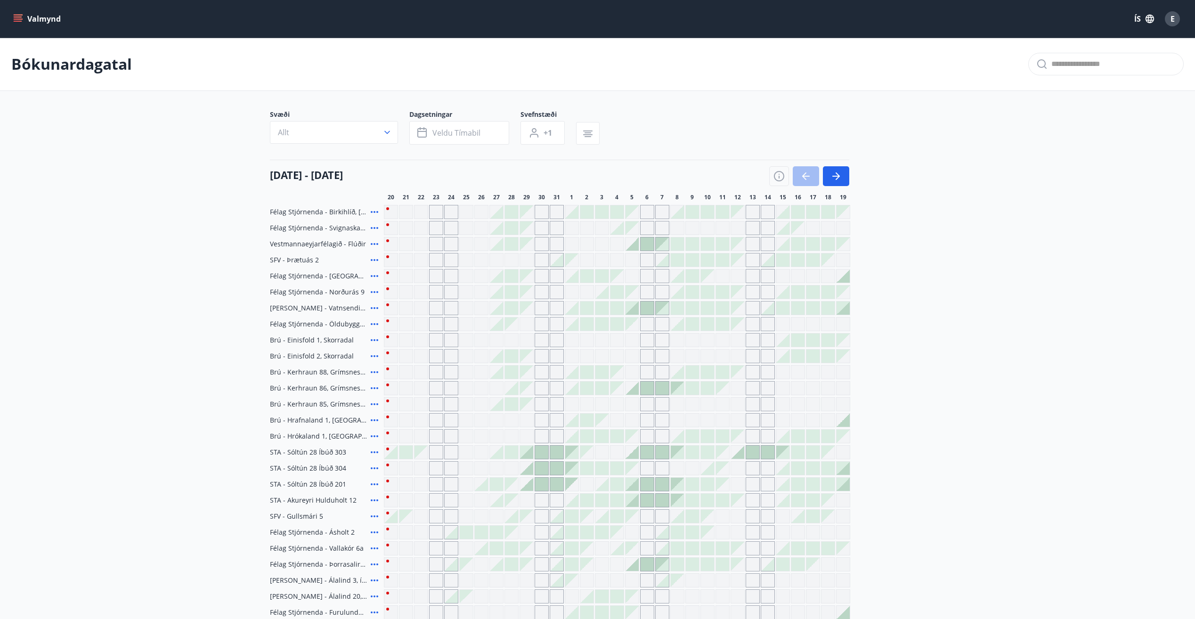
click at [18, 19] on icon "menu" at bounding box center [19, 18] width 10 height 1
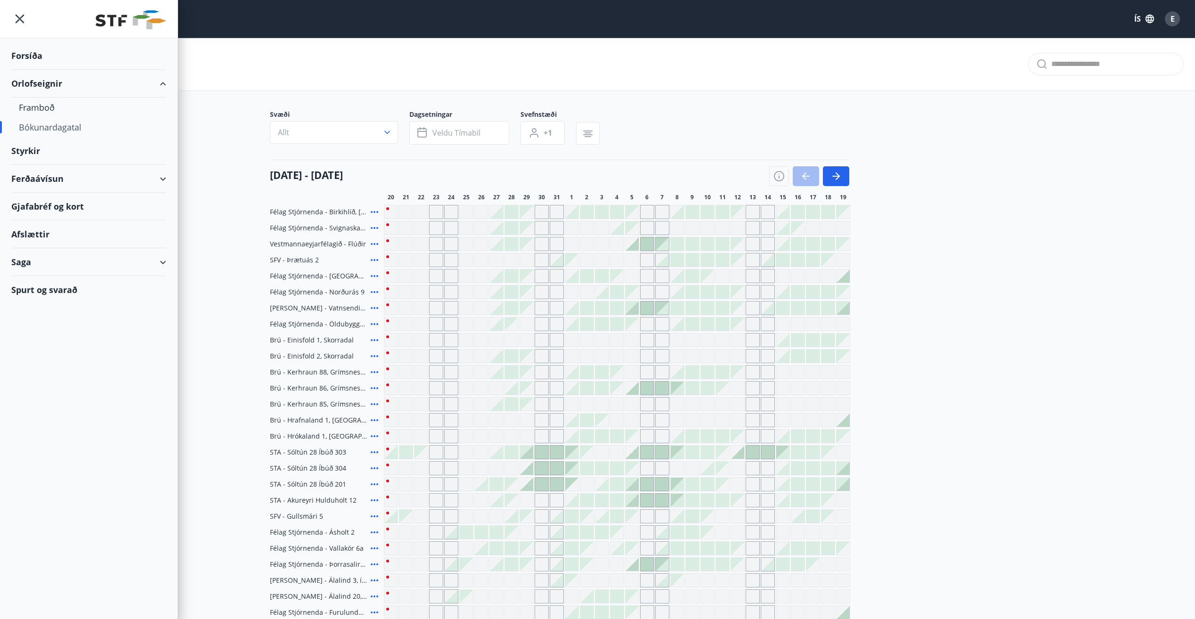
click at [170, 178] on div "Ferðaávísun" at bounding box center [89, 179] width 178 height 28
click at [166, 178] on div "Ferðaávísun" at bounding box center [88, 179] width 155 height 28
click at [160, 179] on div "Ferðaávísun" at bounding box center [88, 179] width 155 height 28
click at [43, 183] on div "Ferðaávísun" at bounding box center [88, 179] width 155 height 28
click at [53, 183] on div "Ferðaávísun" at bounding box center [88, 179] width 155 height 28
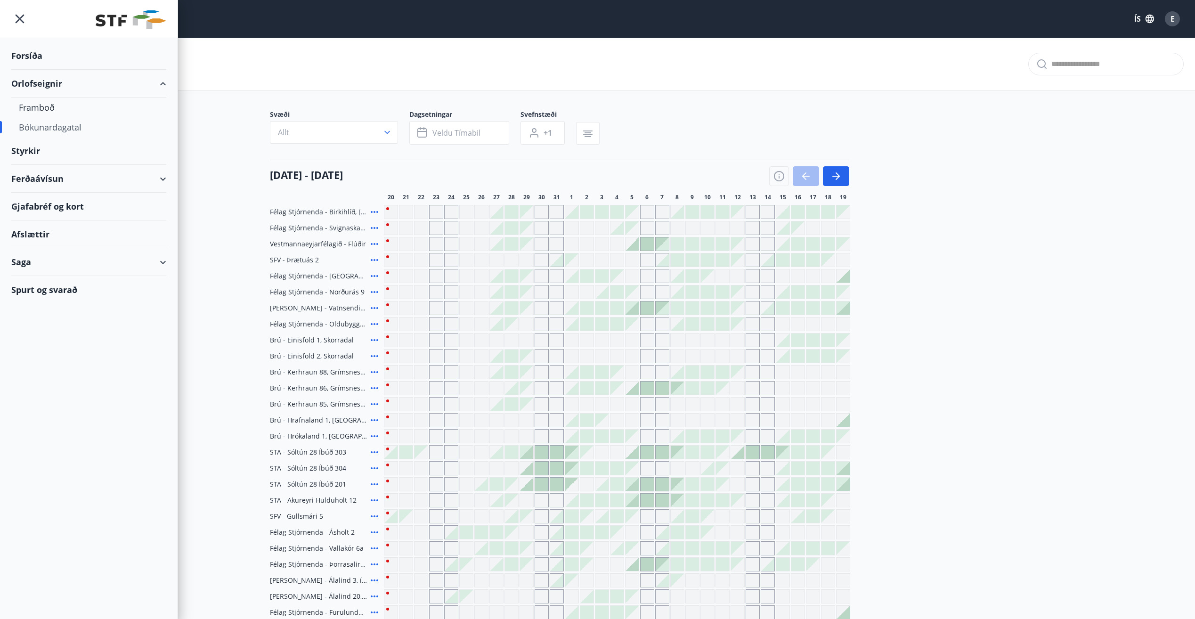
click at [20, 22] on icon "menu" at bounding box center [19, 18] width 17 height 17
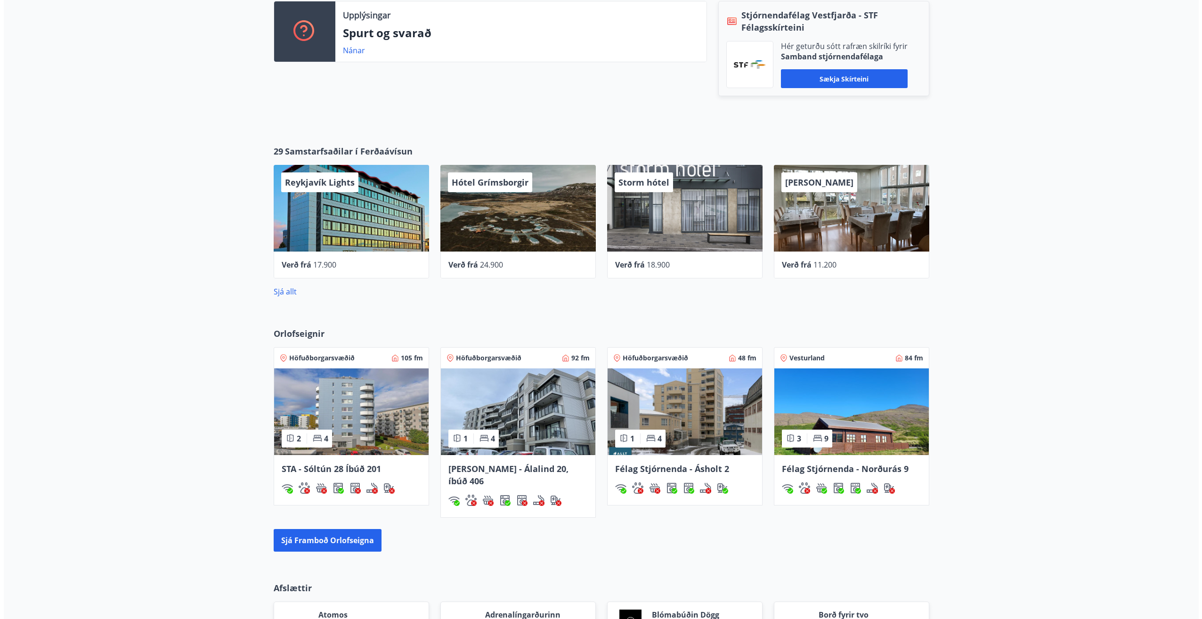
scroll to position [370, 0]
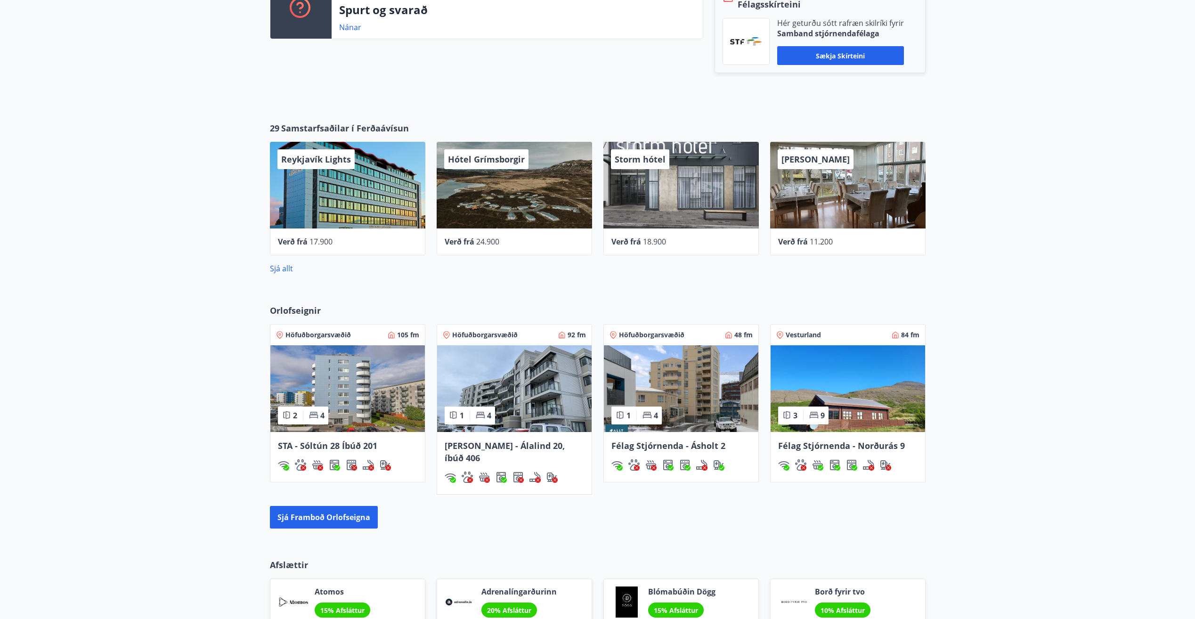
click at [329, 179] on div "Reykjavík Lights" at bounding box center [347, 185] width 155 height 87
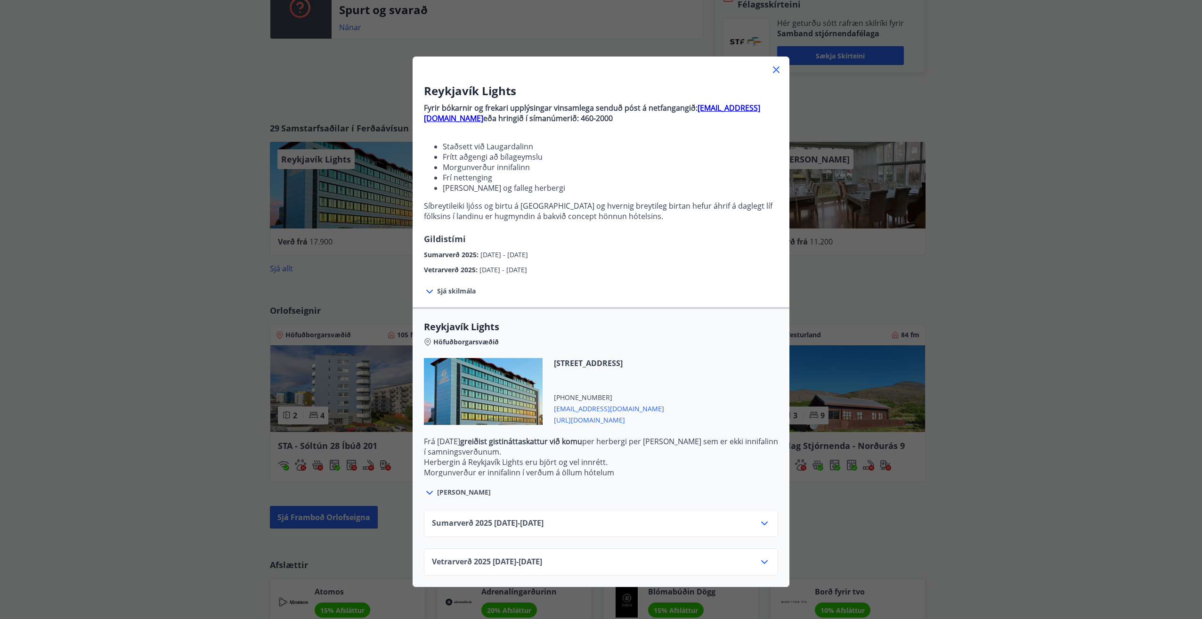
click at [437, 496] on span "[PERSON_NAME]" at bounding box center [464, 492] width 54 height 9
click at [426, 492] on icon at bounding box center [429, 493] width 7 height 4
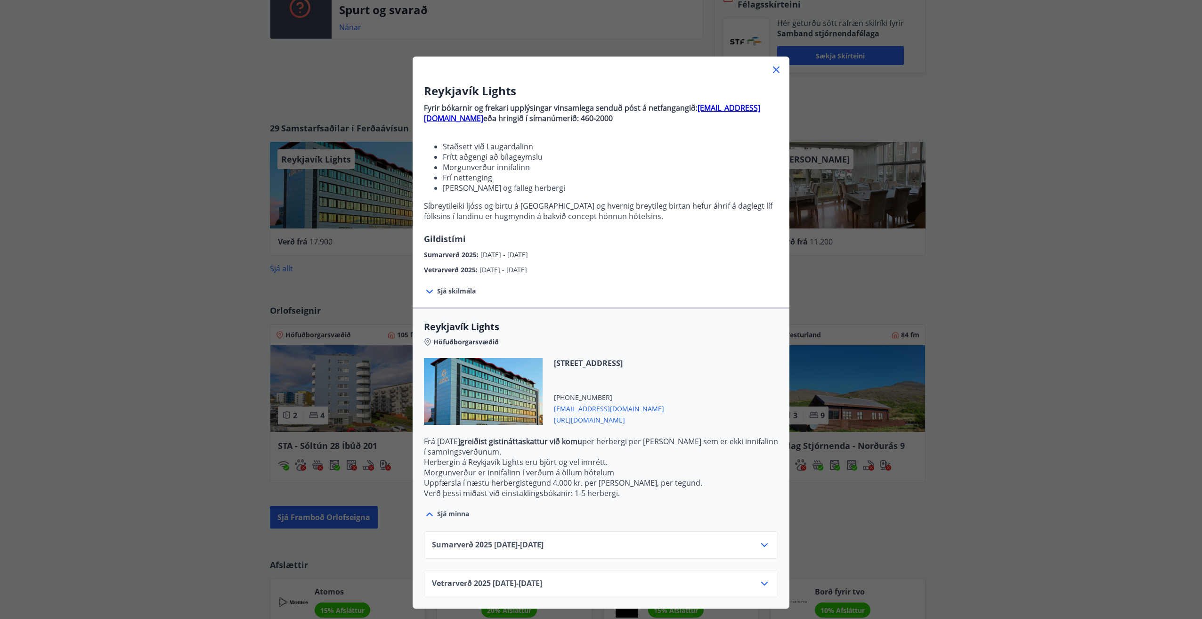
click at [767, 547] on div "Sumarverð 2025 16.05.25 - 30.09.25" at bounding box center [601, 544] width 354 height 27
click at [761, 545] on icon at bounding box center [764, 544] width 11 height 11
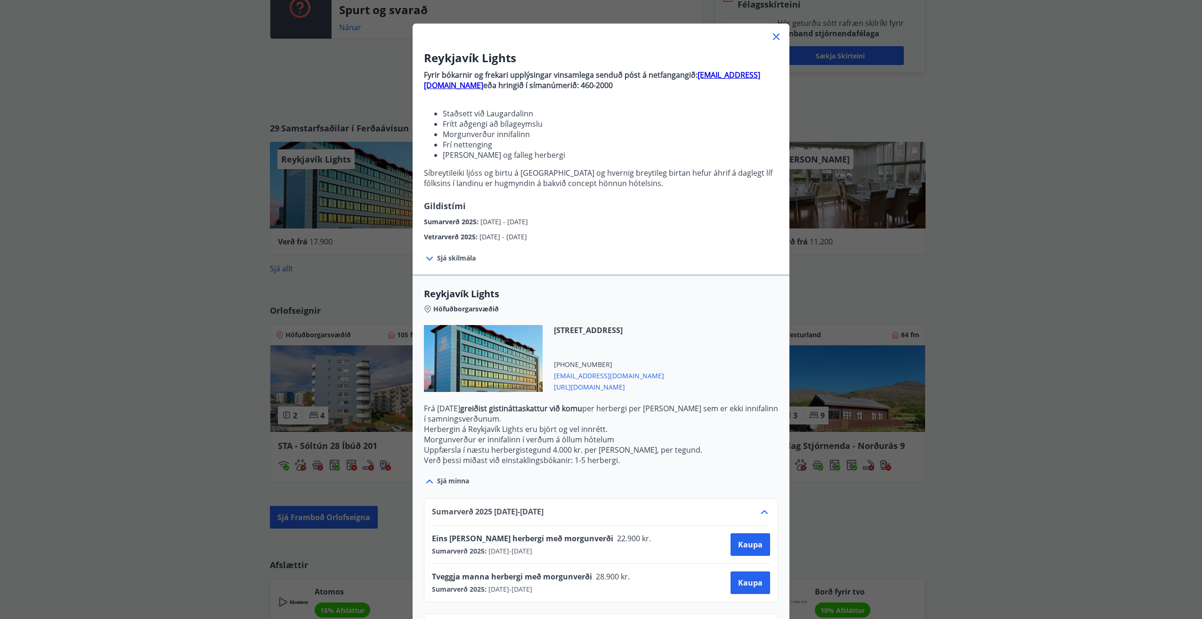
scroll to position [73, 0]
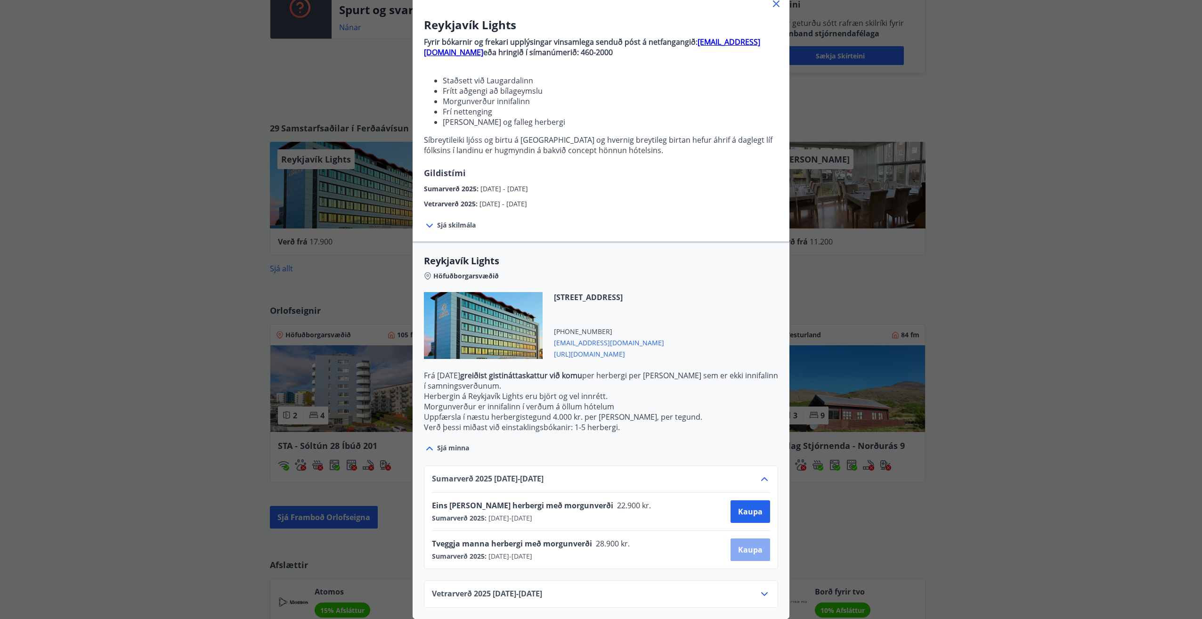
click at [750, 547] on span "Kaupa" at bounding box center [750, 550] width 24 height 10
